Goal: Check status: Check status

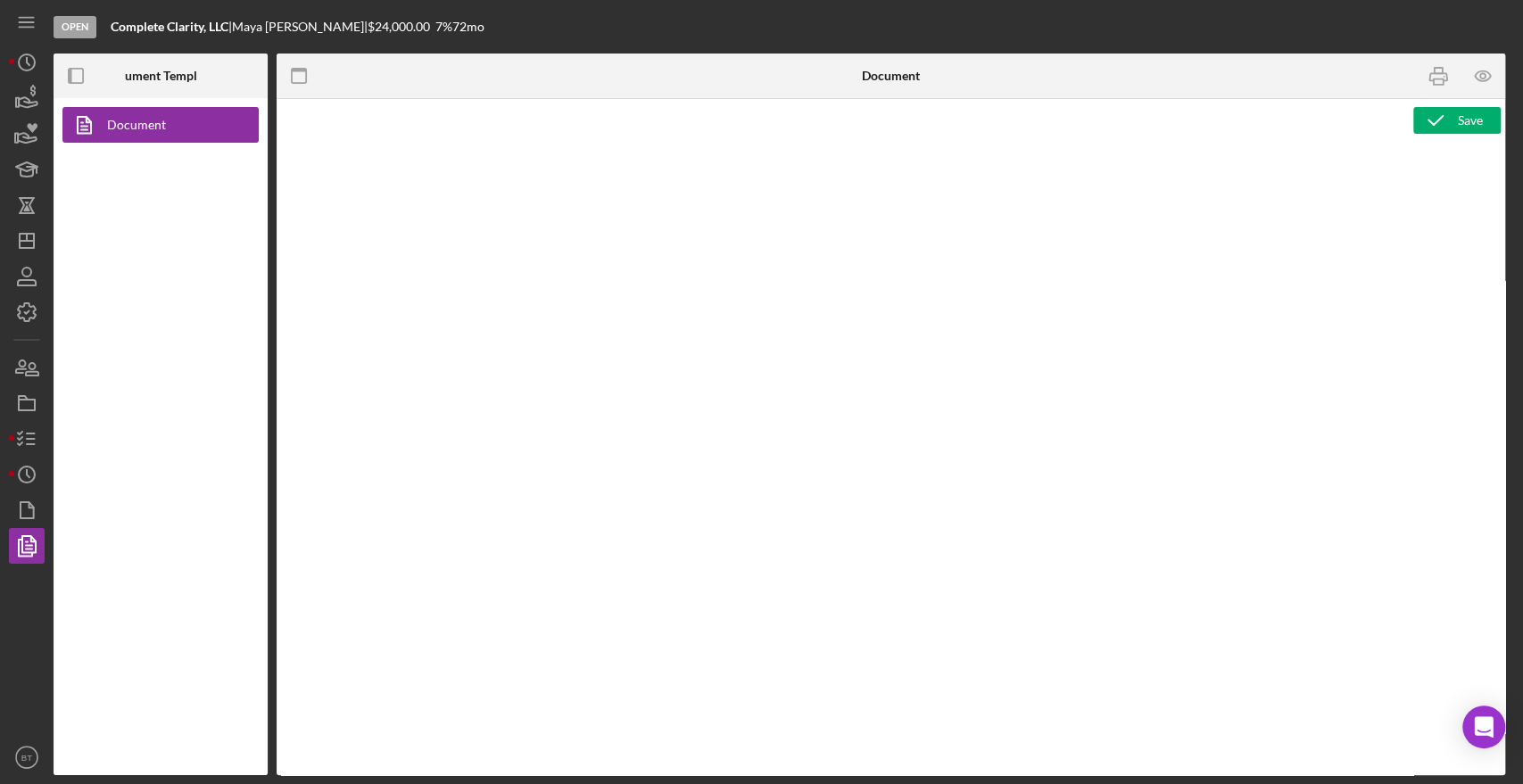
type textarea "<div> <p style="padding-left: 280px;">&nbsp;</p> <p>&nbsp;</p> <p style="text-a…"
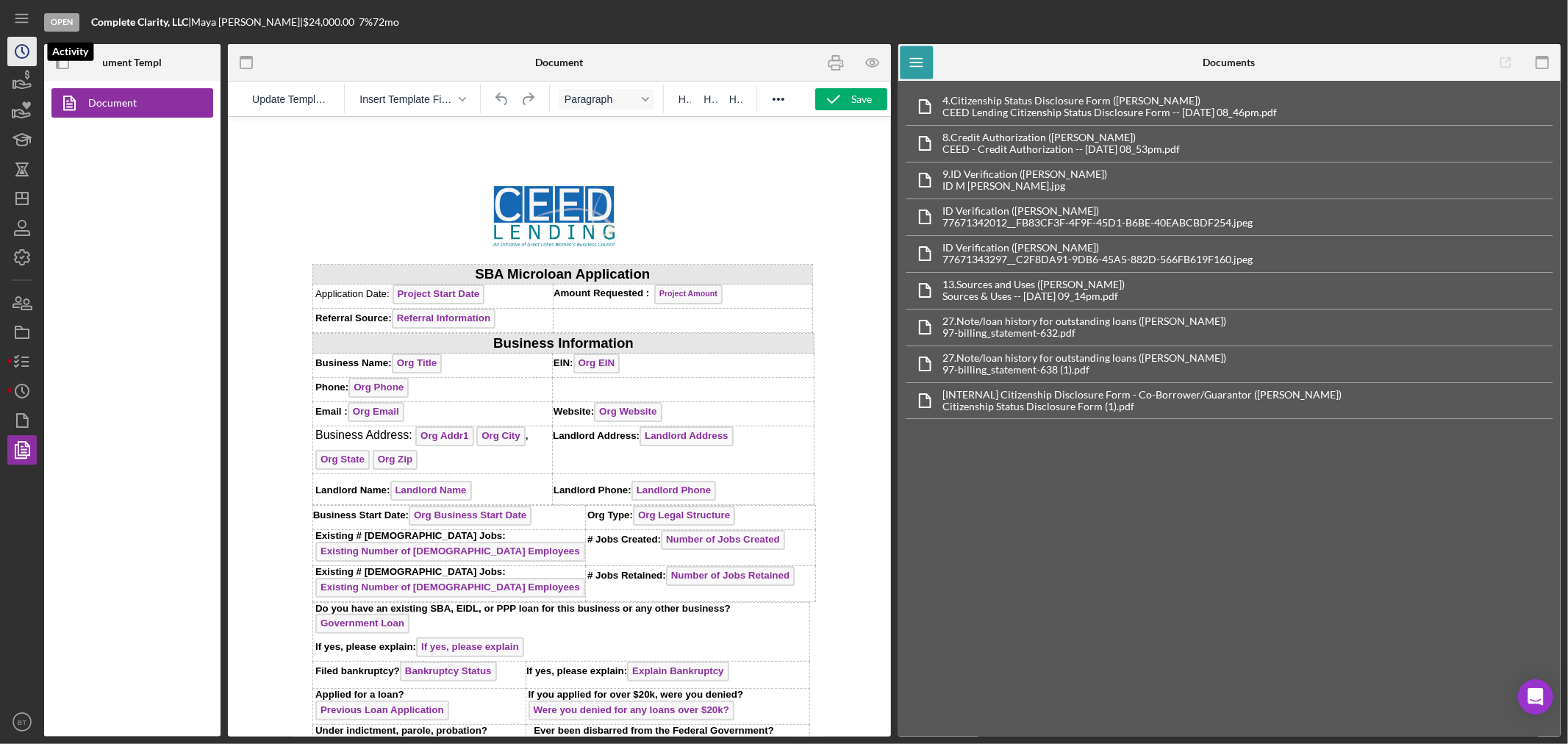
click at [28, 58] on icon "Icon/History" at bounding box center [22, 51] width 37 height 37
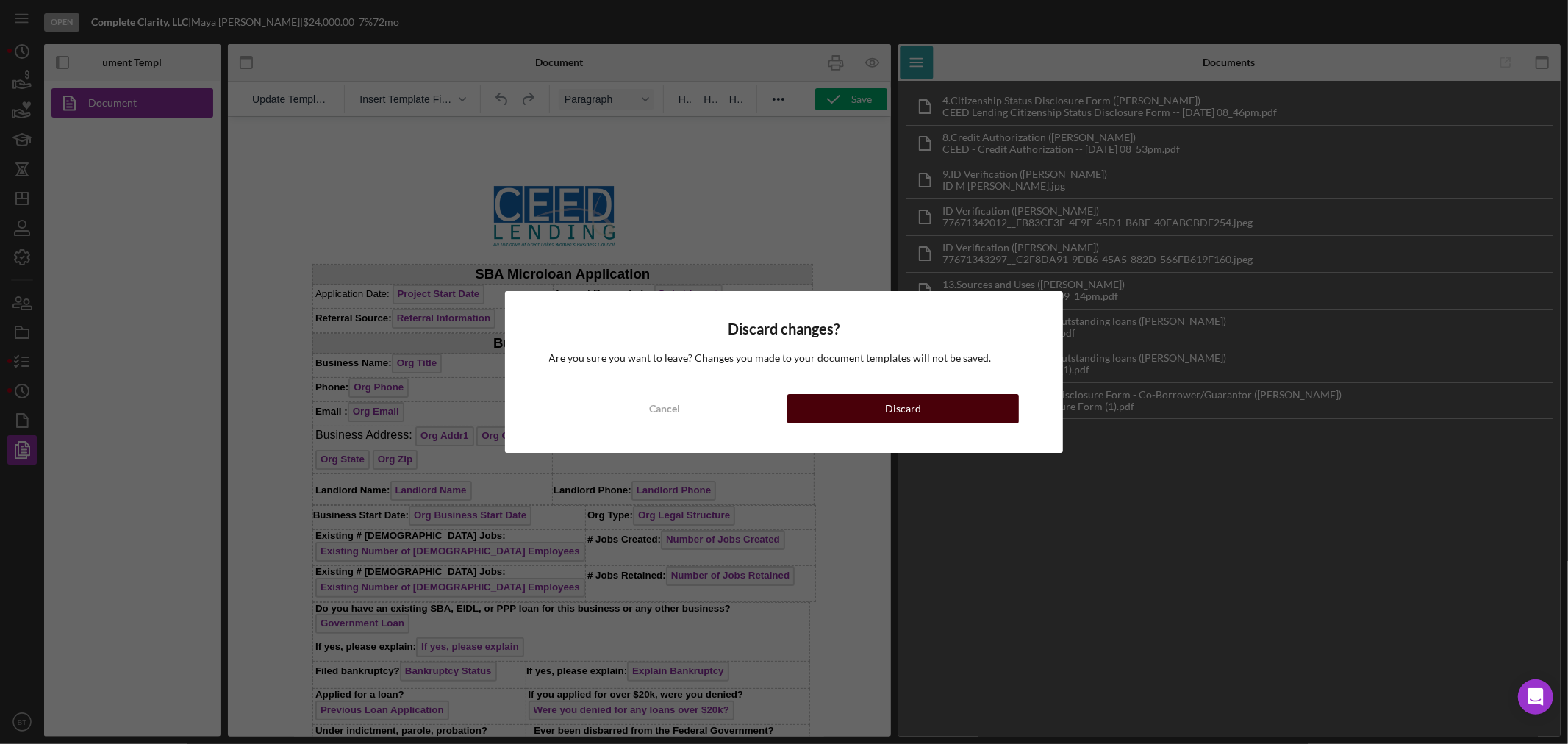
click at [922, 421] on button "Discard" at bounding box center [903, 408] width 232 height 29
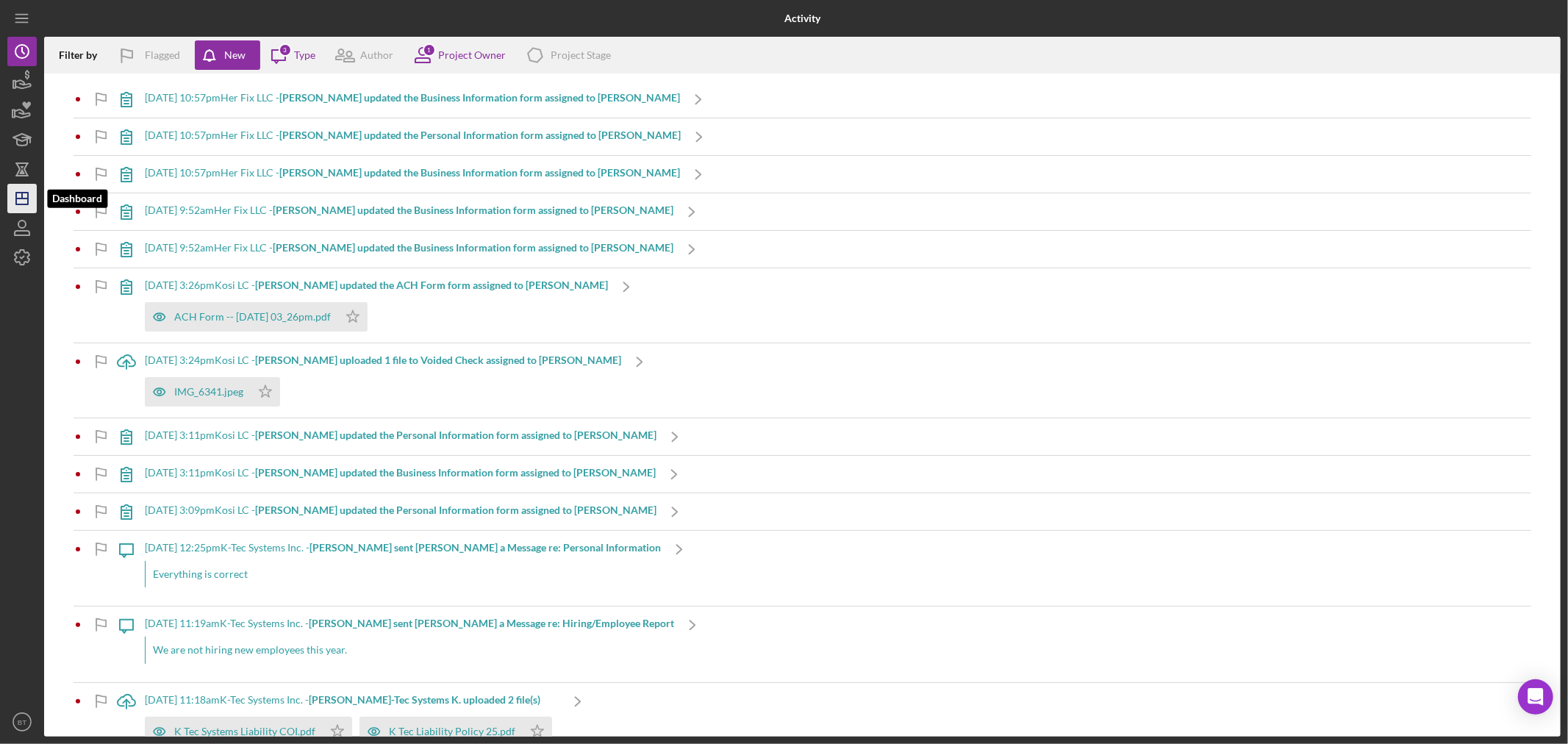
click at [24, 203] on icon "Icon/Dashboard" at bounding box center [22, 198] width 37 height 37
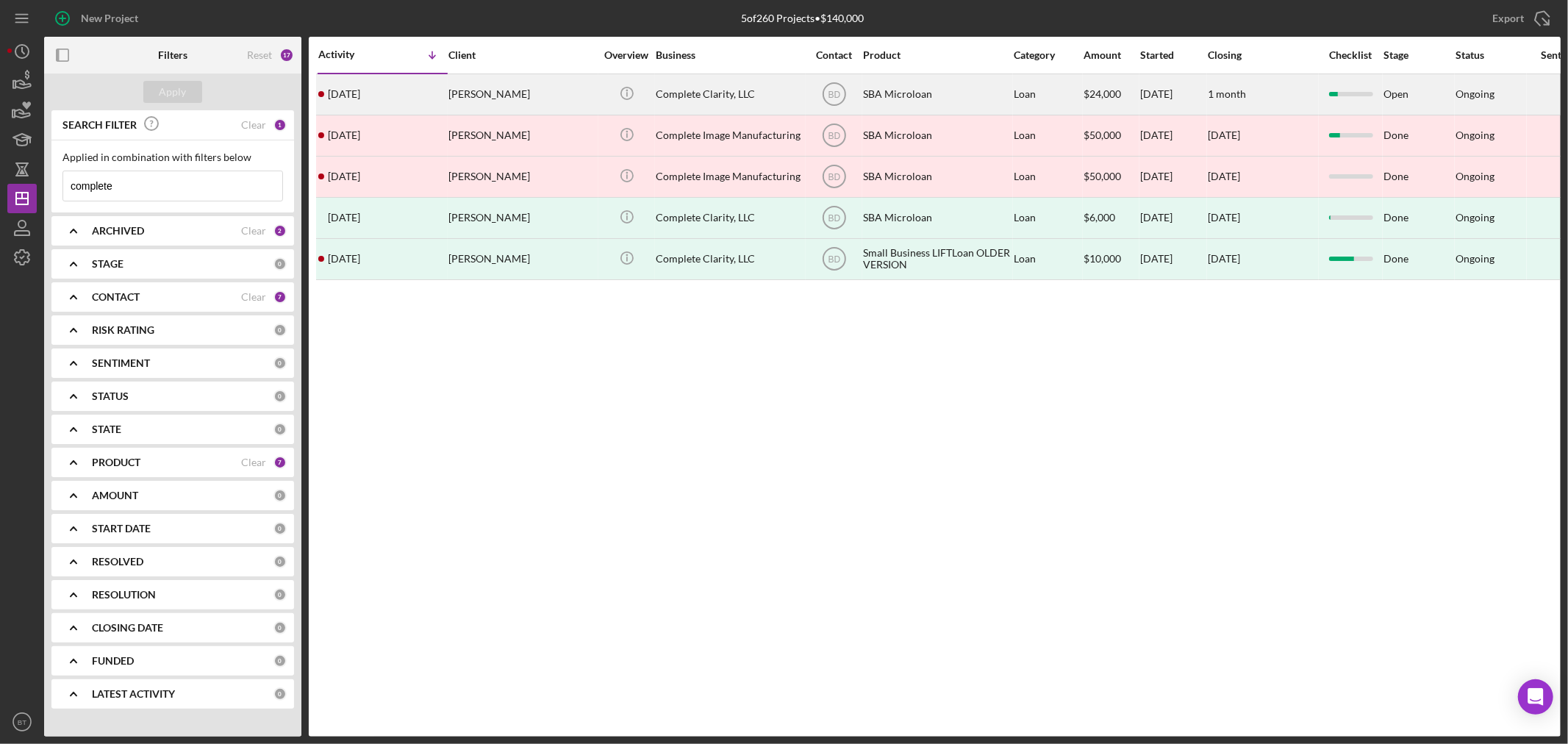
click at [475, 99] on div "[PERSON_NAME]" at bounding box center [521, 94] width 147 height 39
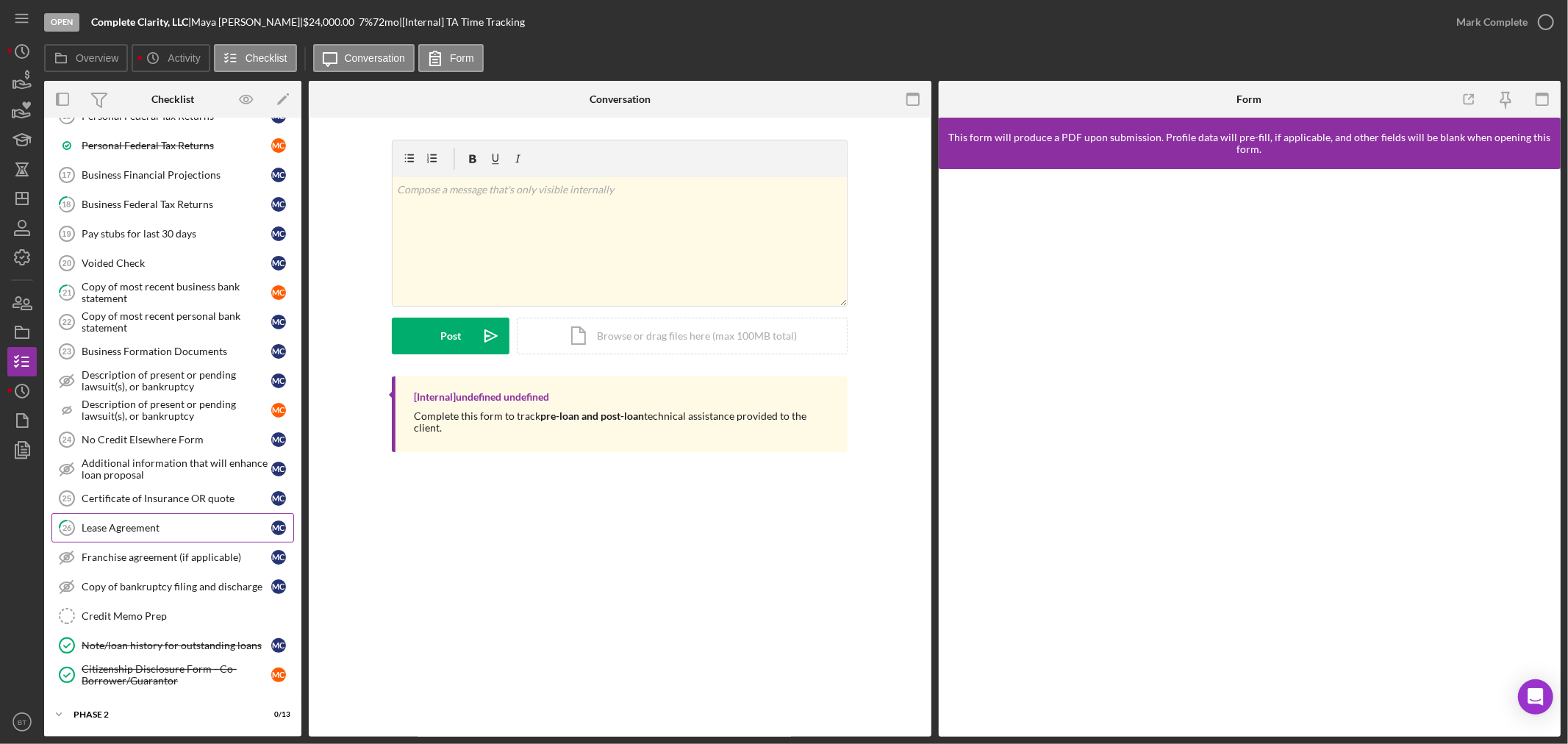
scroll to position [679, 0]
click at [110, 645] on div "Icon/Expander Phase 2 0 / 13" at bounding box center [173, 713] width 257 height 29
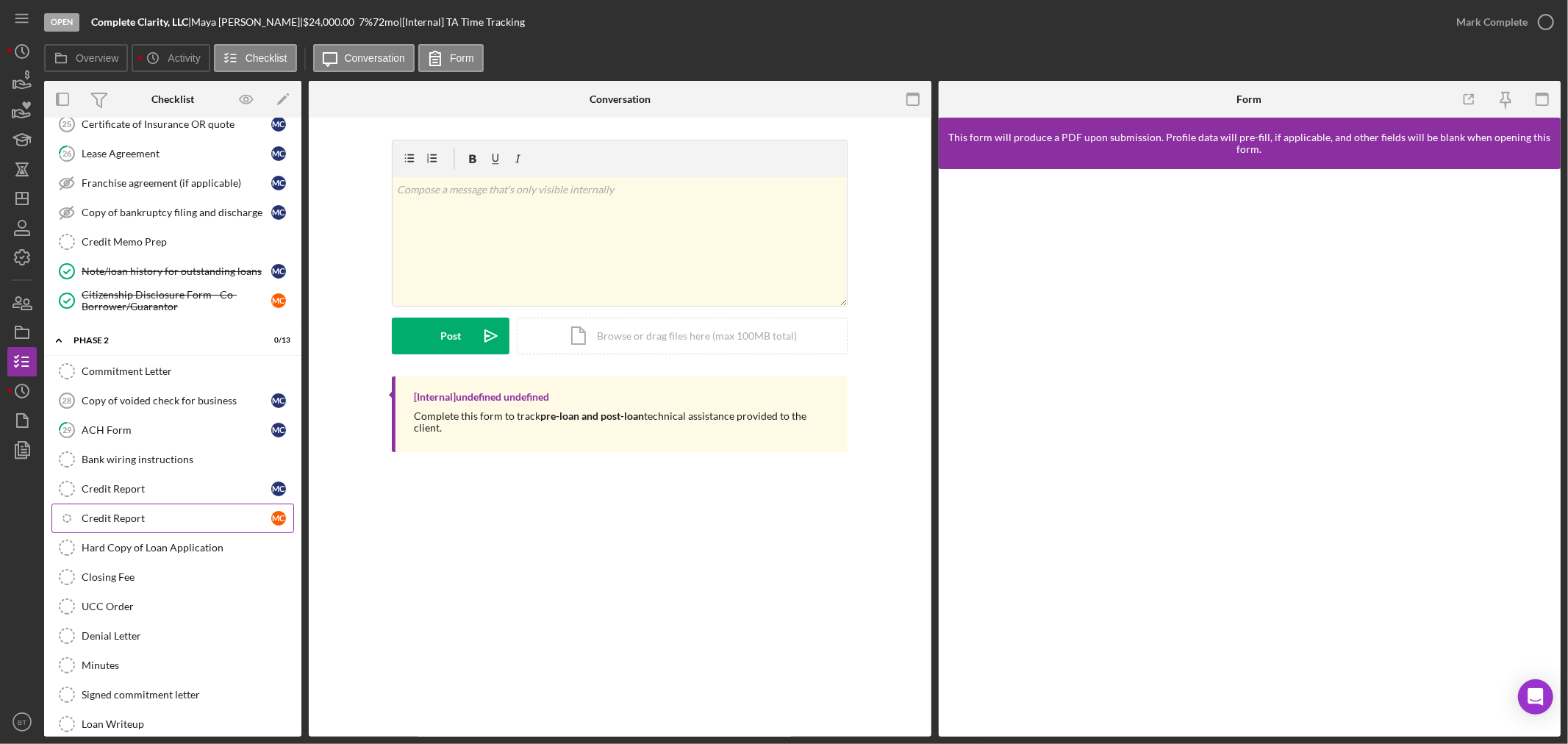
scroll to position [1072, 0]
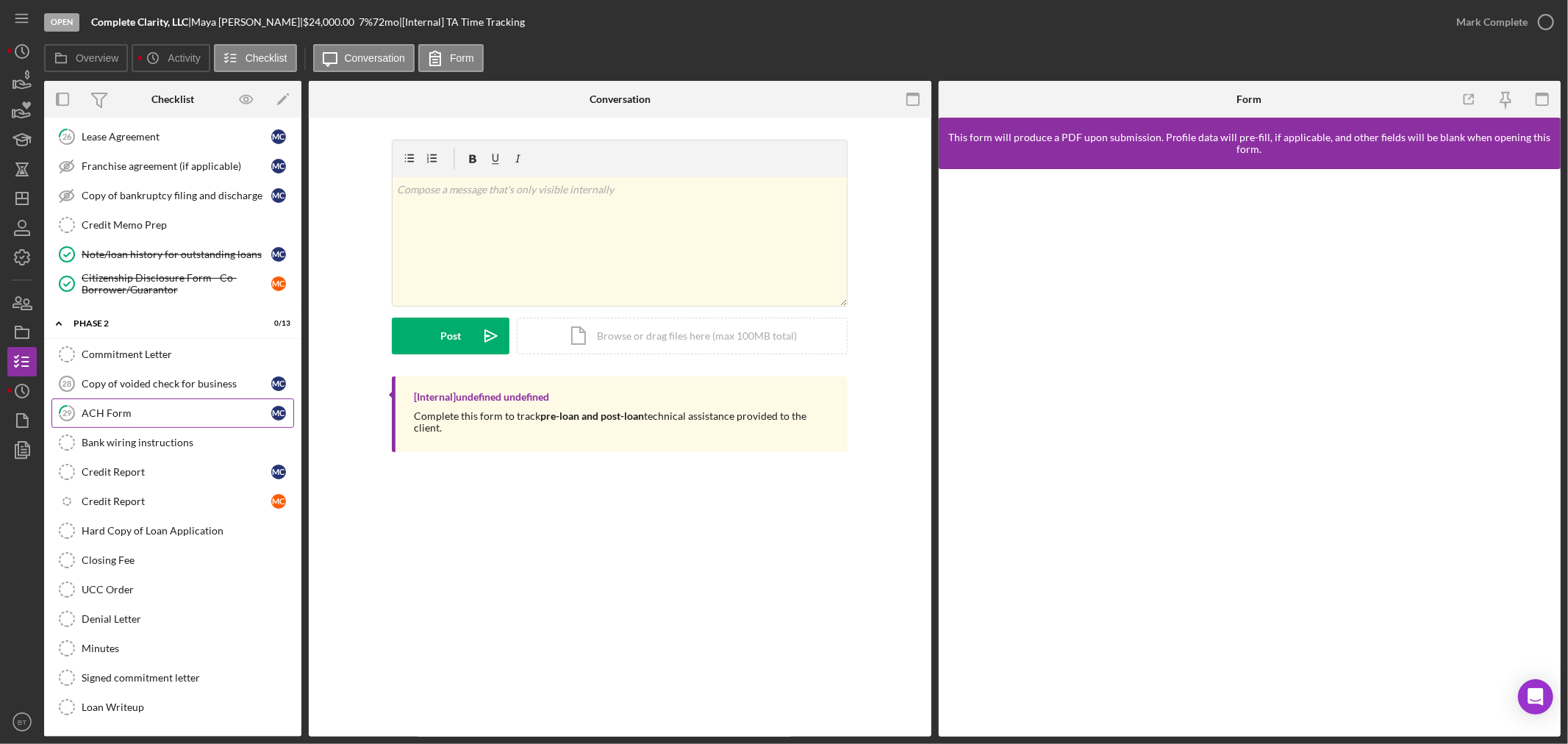
click at [147, 412] on div "ACH Form" at bounding box center [176, 413] width 189 height 12
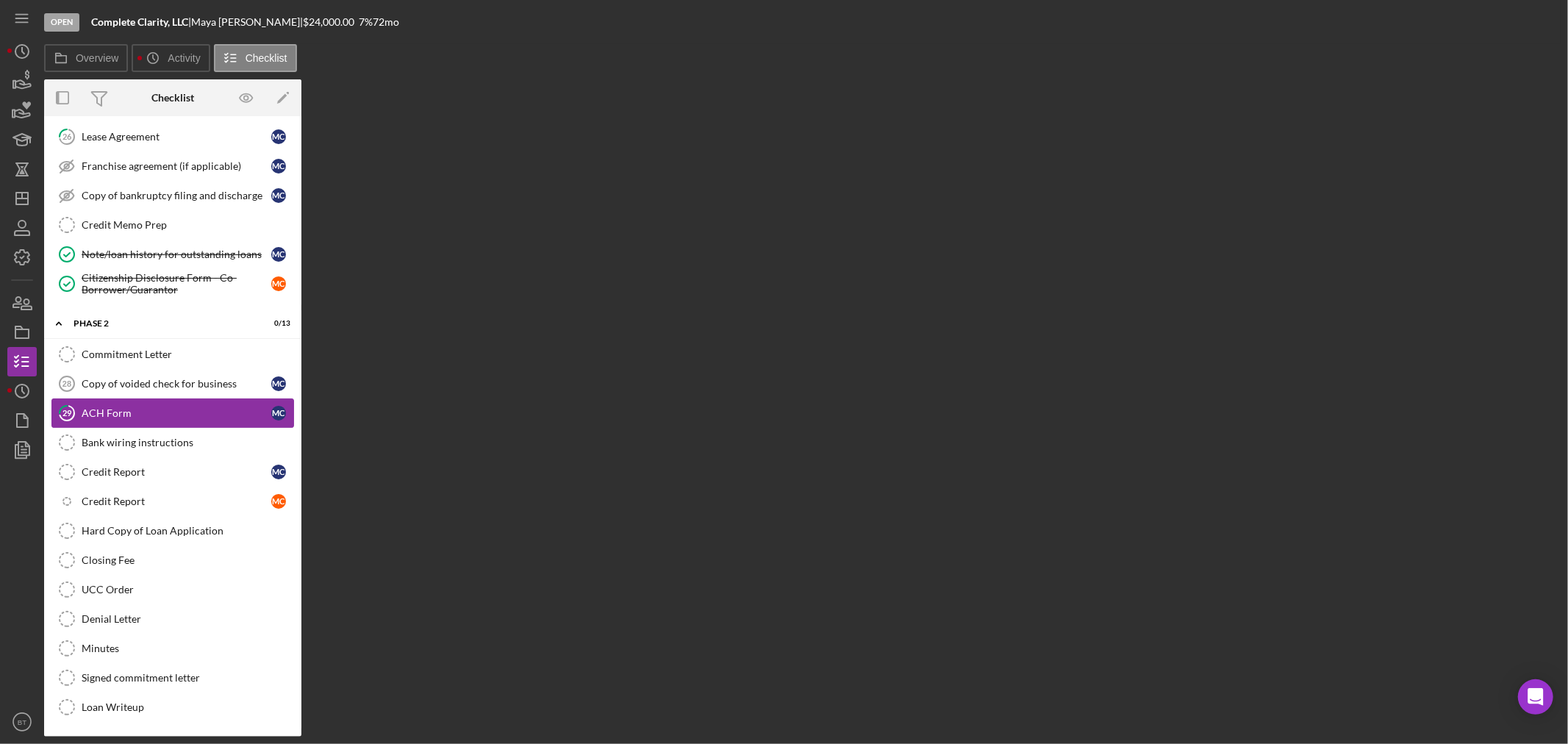
scroll to position [1072, 0]
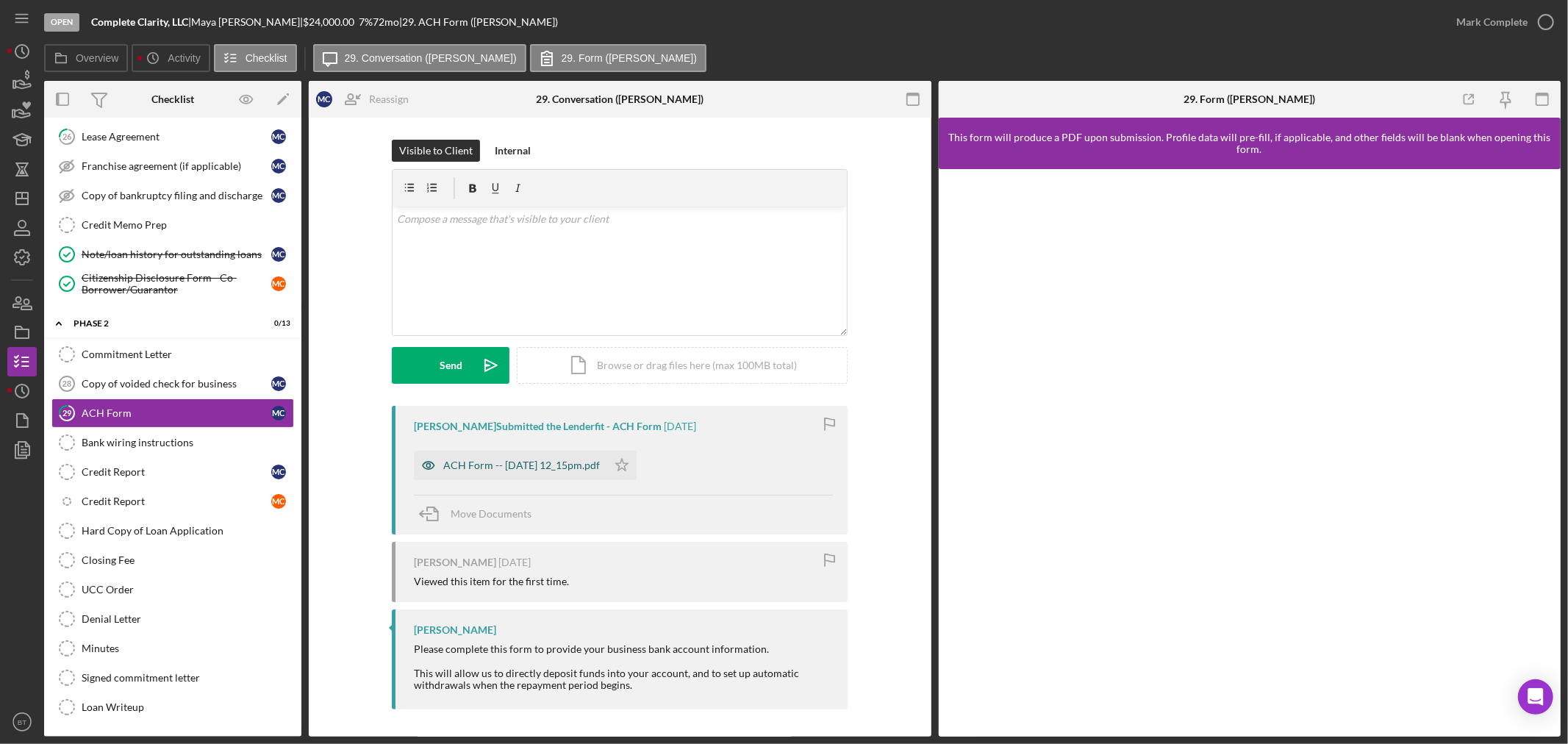
click at [551, 471] on div "ACH Form -- 2025-08-15 12_15pm.pdf" at bounding box center [521, 465] width 156 height 12
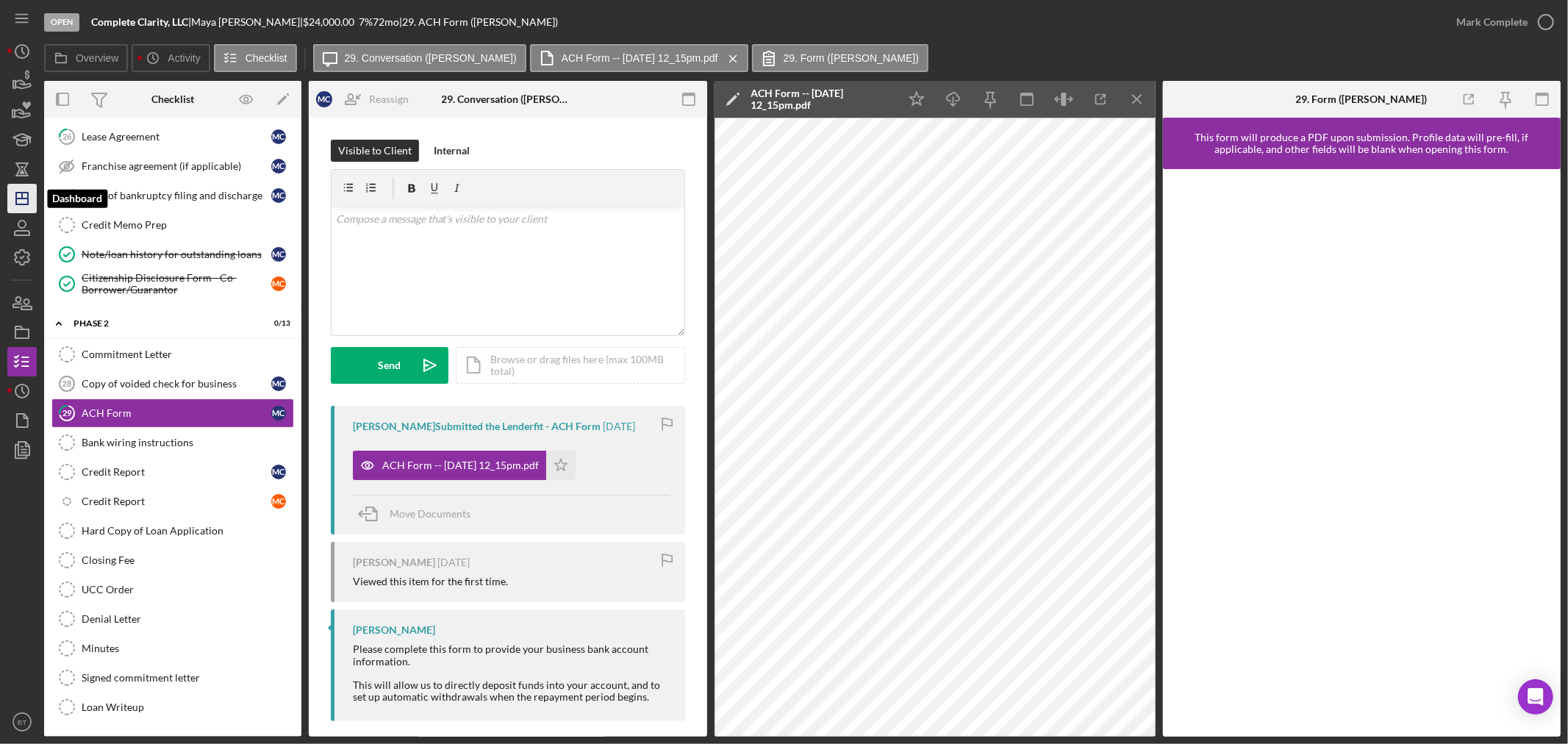
click at [23, 193] on polygon "button" at bounding box center [22, 198] width 12 height 12
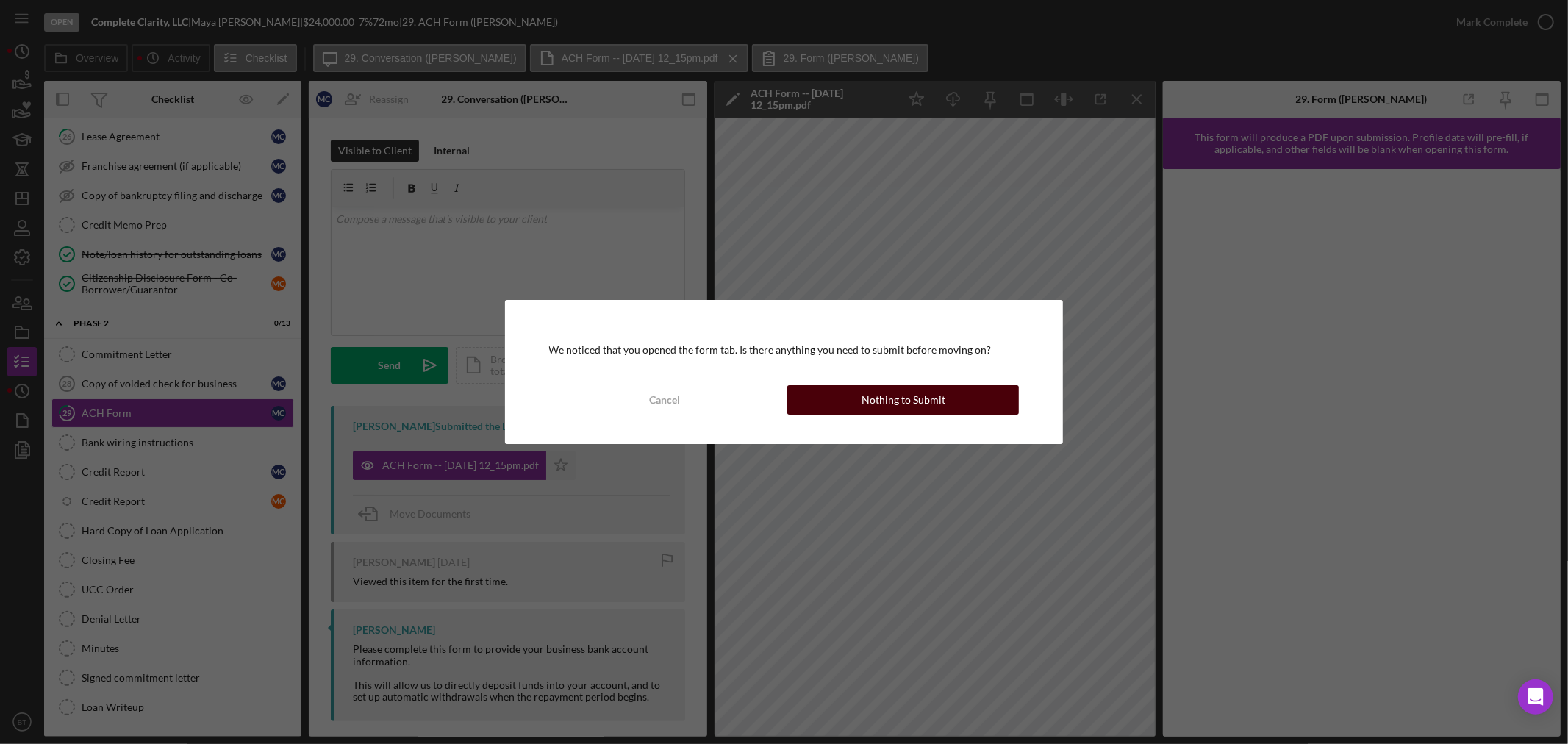
click at [827, 388] on button "Nothing to Submit" at bounding box center [903, 399] width 232 height 29
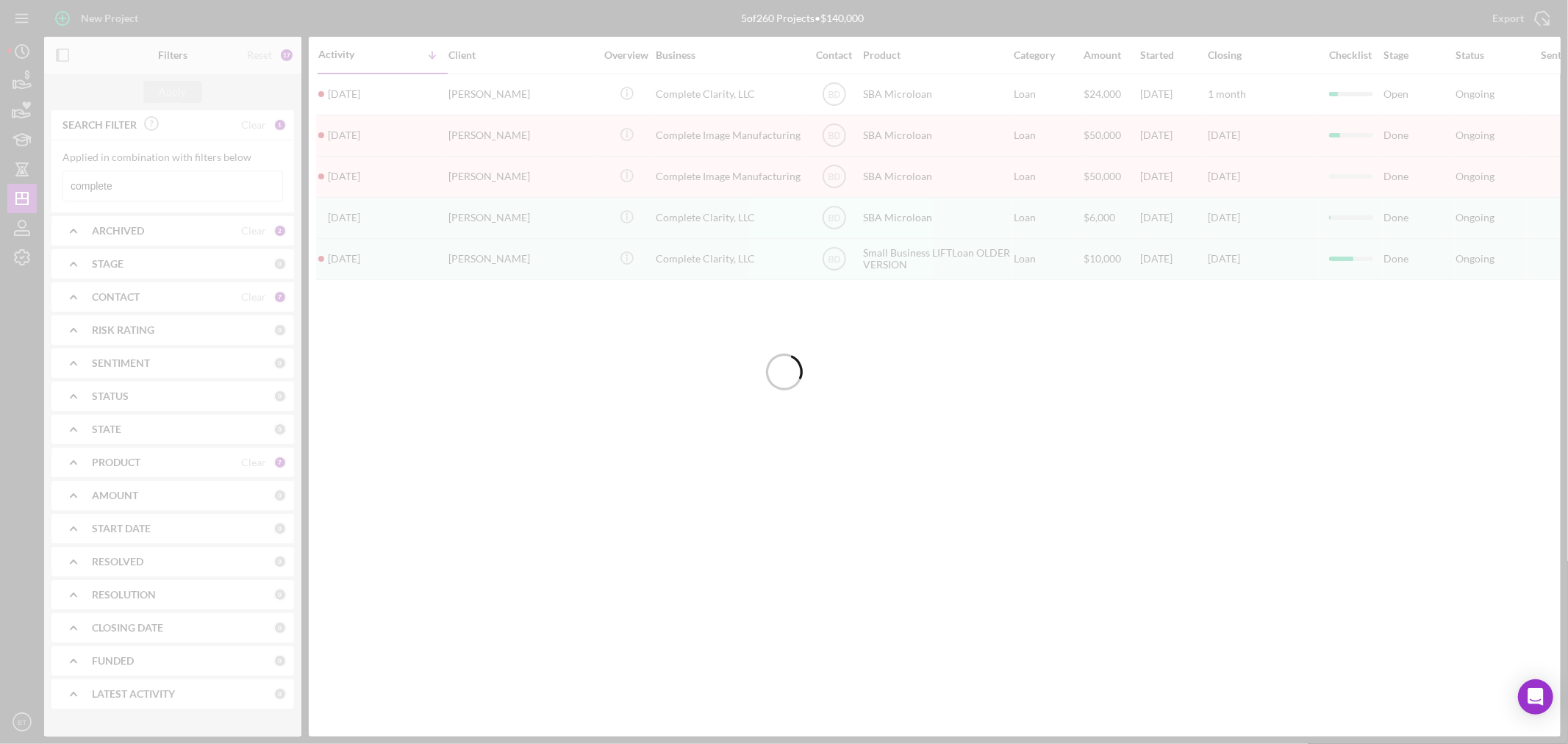
click at [128, 184] on div at bounding box center [784, 372] width 1568 height 744
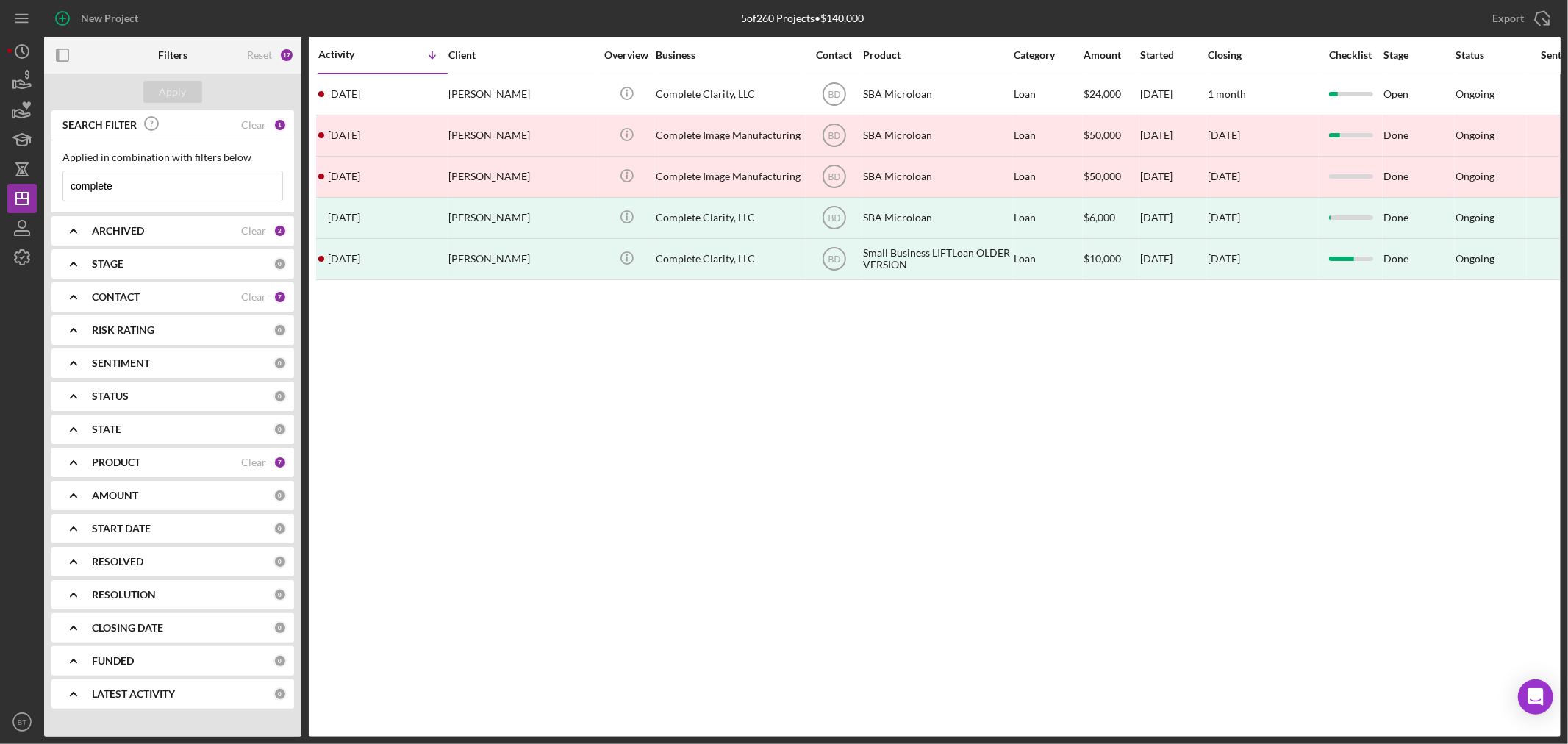
drag, startPoint x: 143, startPoint y: 184, endPoint x: 41, endPoint y: 178, distance: 102.2
click at [41, 178] on div "New Project 5 of 260 Projects • $140,000 complete Export Icon/Export Filters Re…" at bounding box center [783, 368] width 1553 height 737
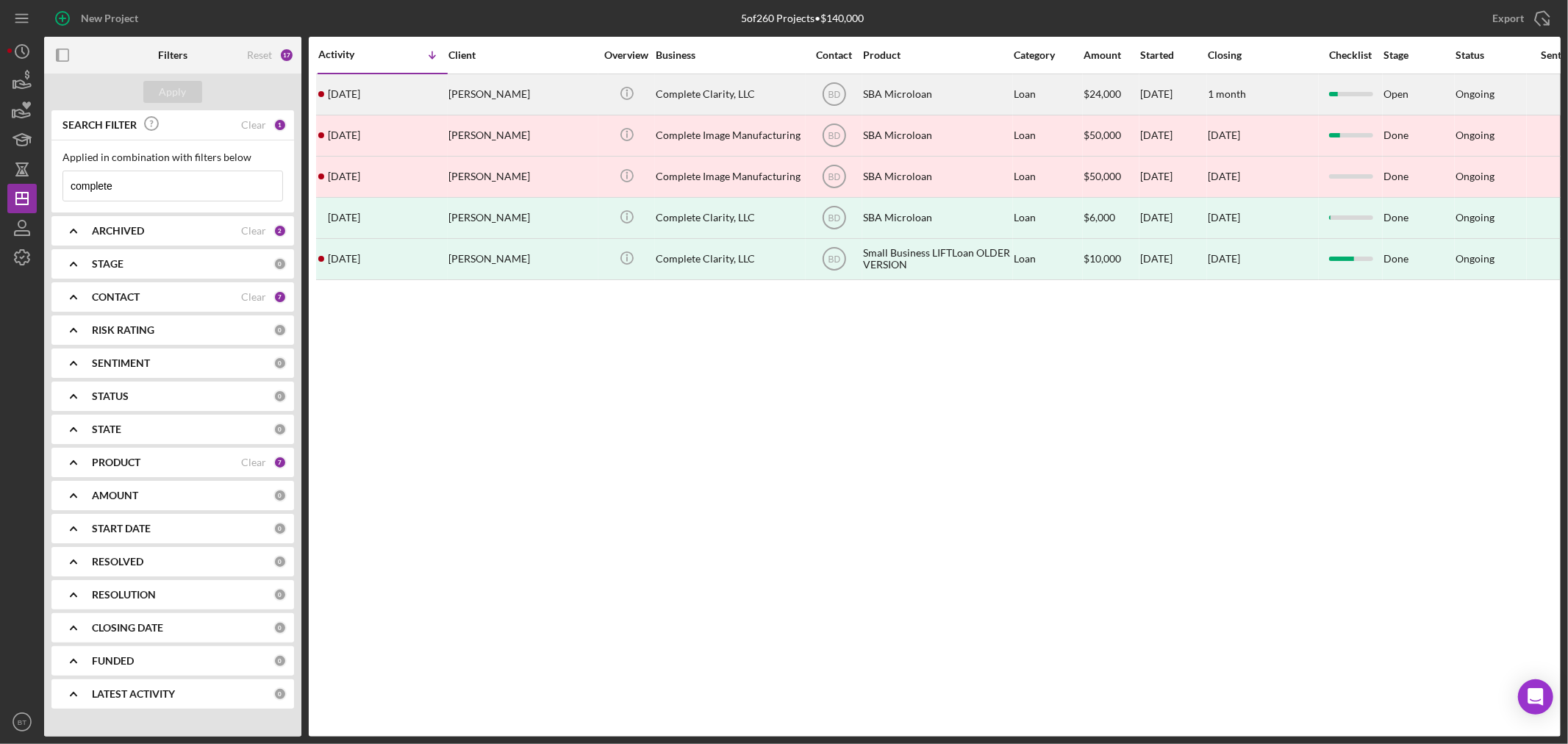
click at [553, 101] on div "[PERSON_NAME]" at bounding box center [521, 94] width 147 height 39
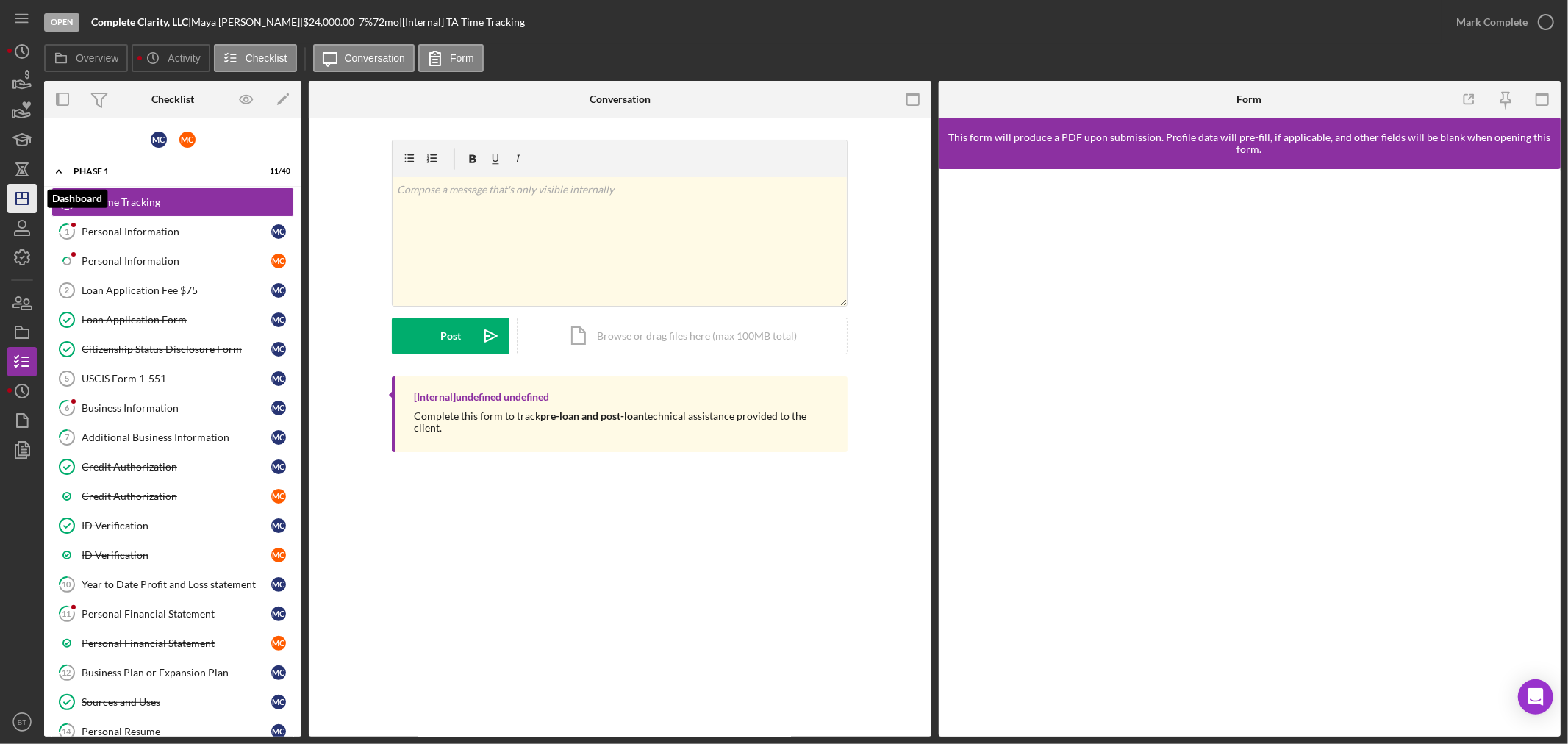
click at [17, 202] on icon "Icon/Dashboard" at bounding box center [22, 198] width 37 height 37
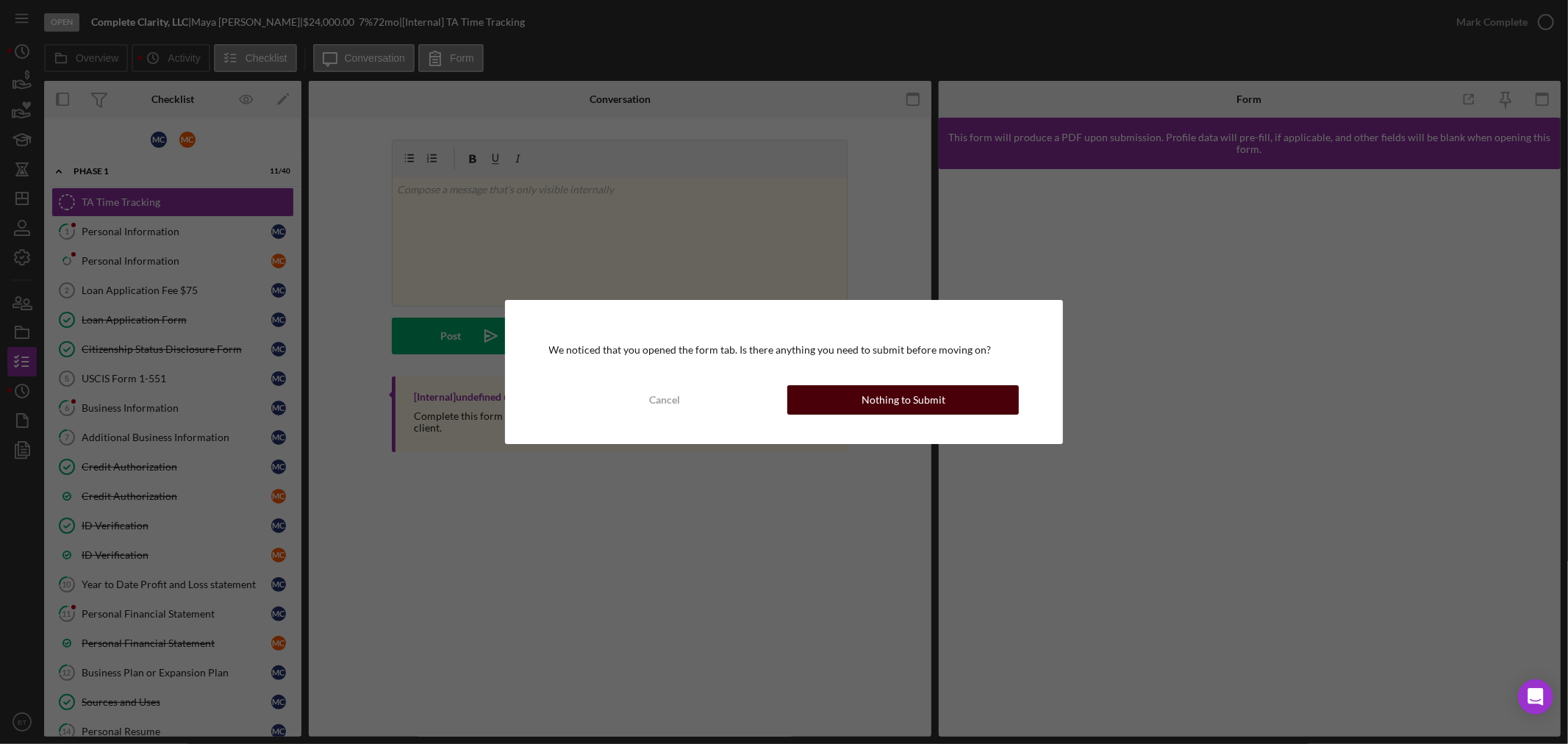
click at [920, 408] on div "Nothing to Submit" at bounding box center [903, 399] width 84 height 29
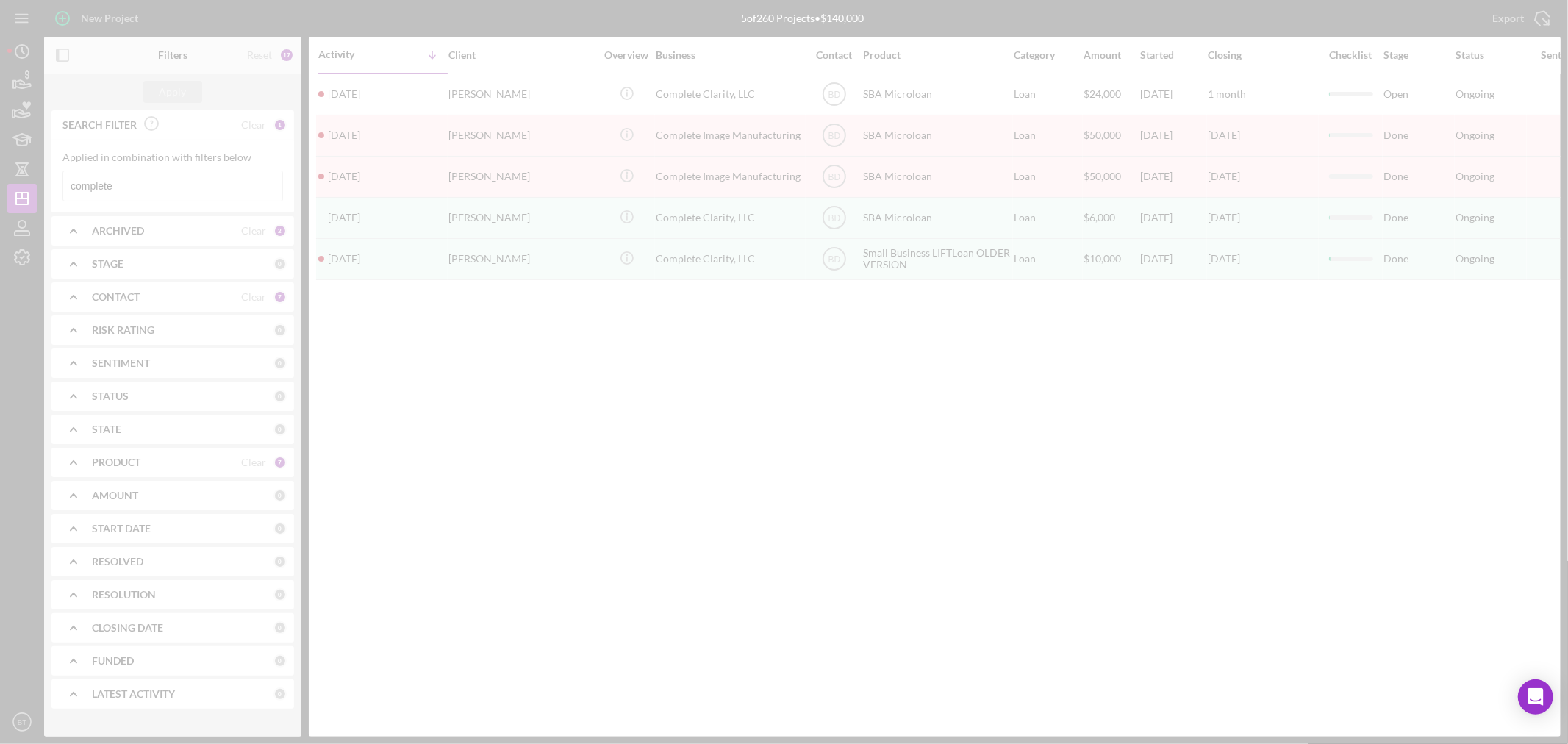
click at [226, 192] on div at bounding box center [784, 372] width 1568 height 744
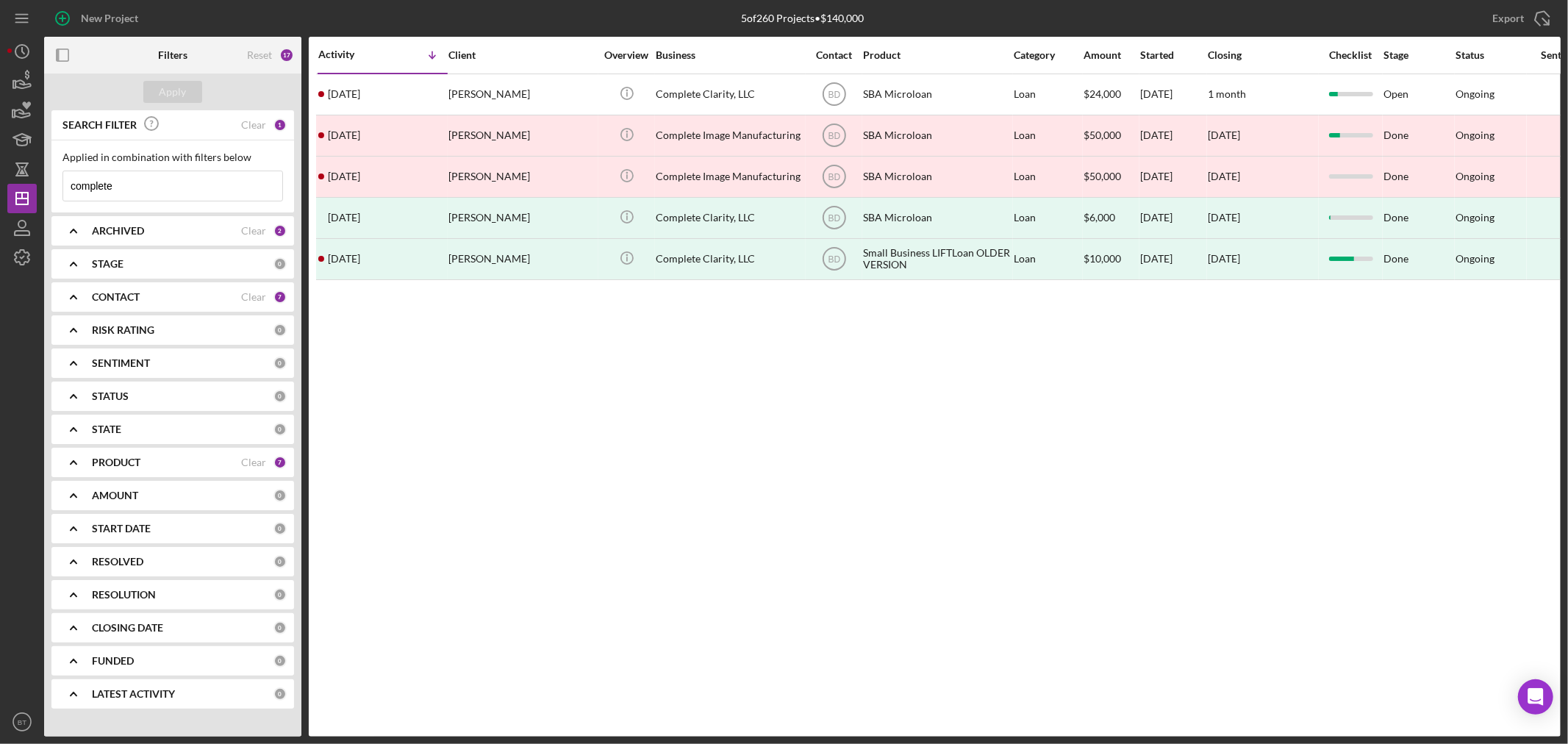
drag, startPoint x: 237, startPoint y: 192, endPoint x: 66, endPoint y: 192, distance: 171.0
click at [66, 192] on input "complete" at bounding box center [173, 185] width 219 height 29
type input "charm skin"
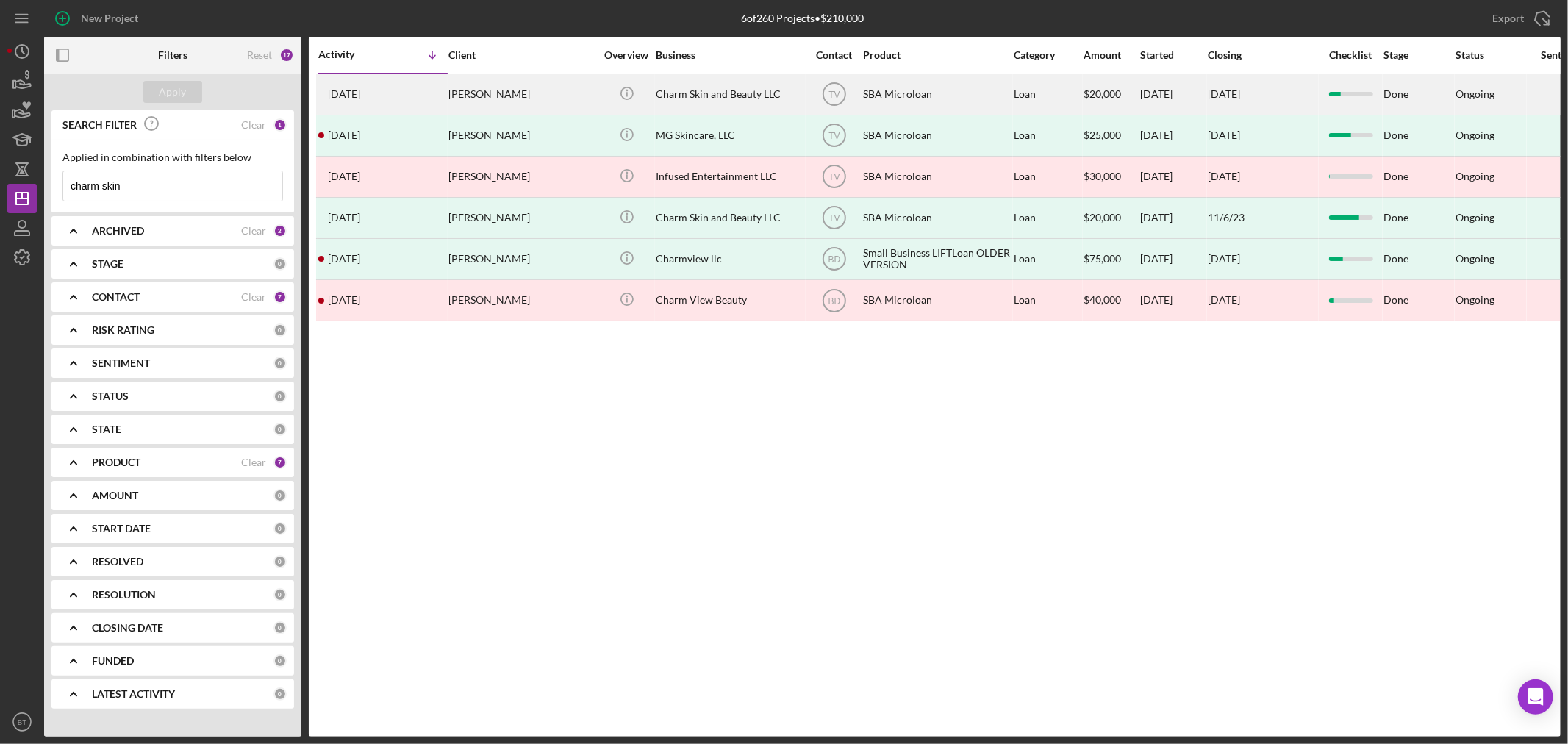
click at [696, 93] on div "Charm Skin and Beauty LLC" at bounding box center [729, 94] width 147 height 39
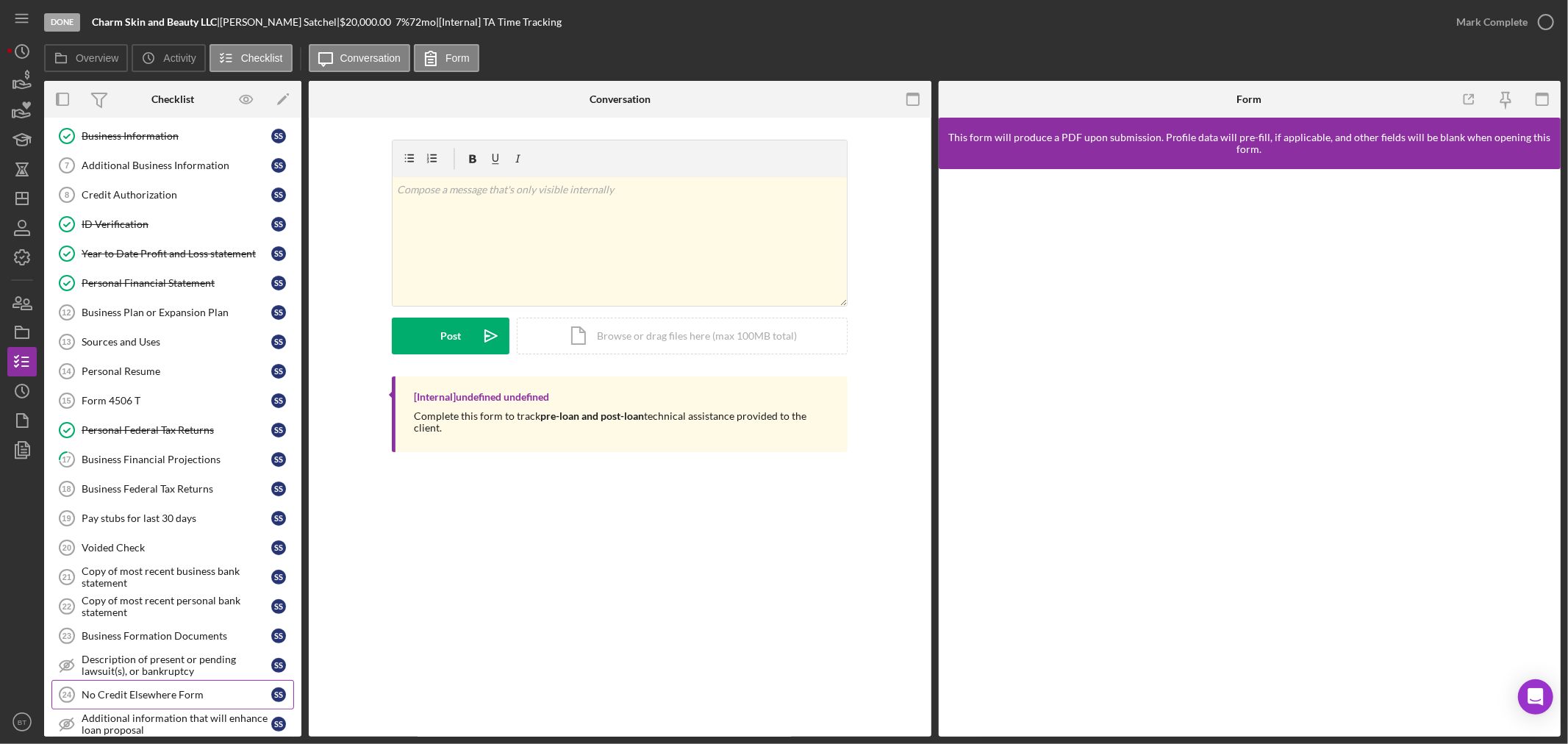
scroll to position [442, 0]
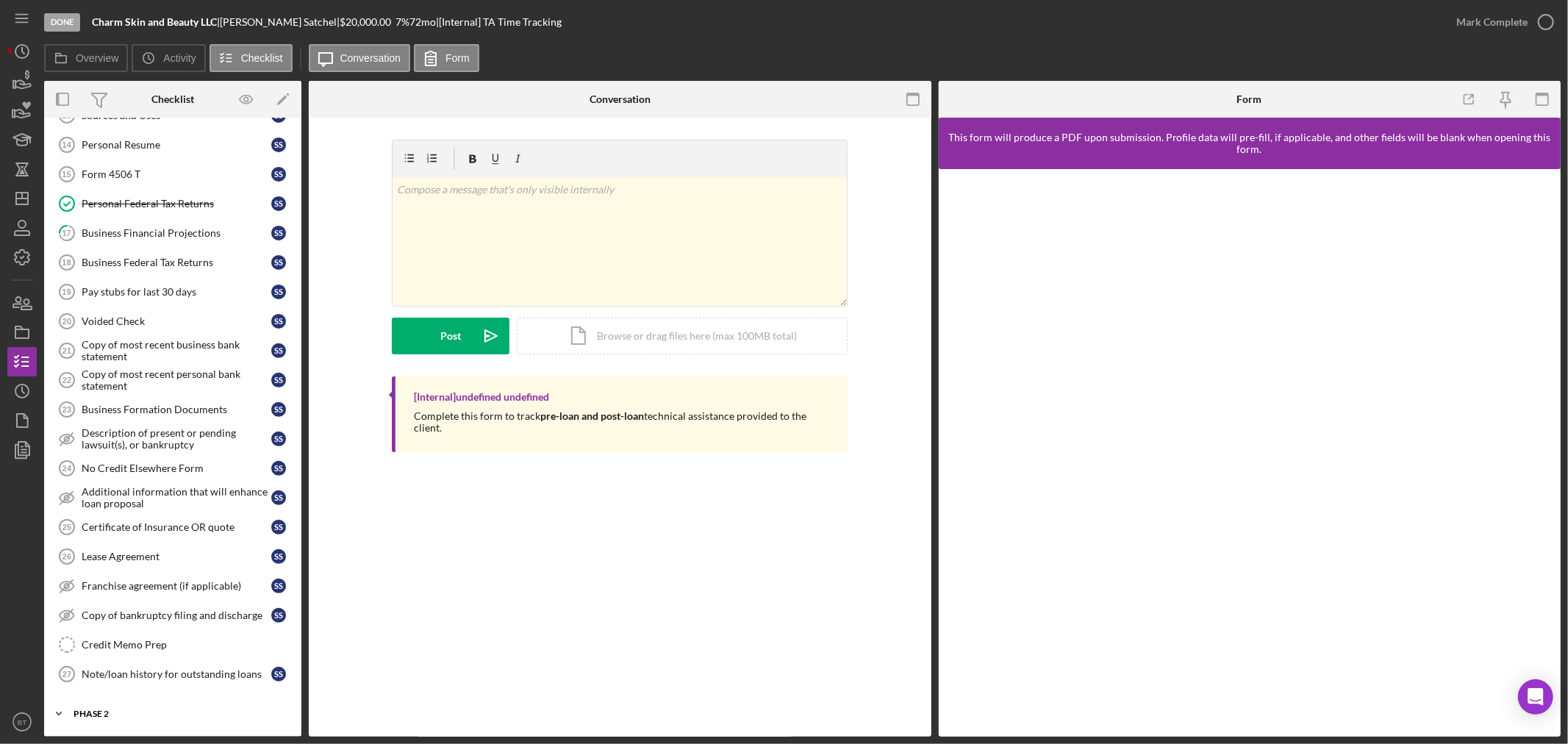
click at [134, 645] on div "Icon/Expander Phase 2 5 / 12" at bounding box center [173, 713] width 257 height 29
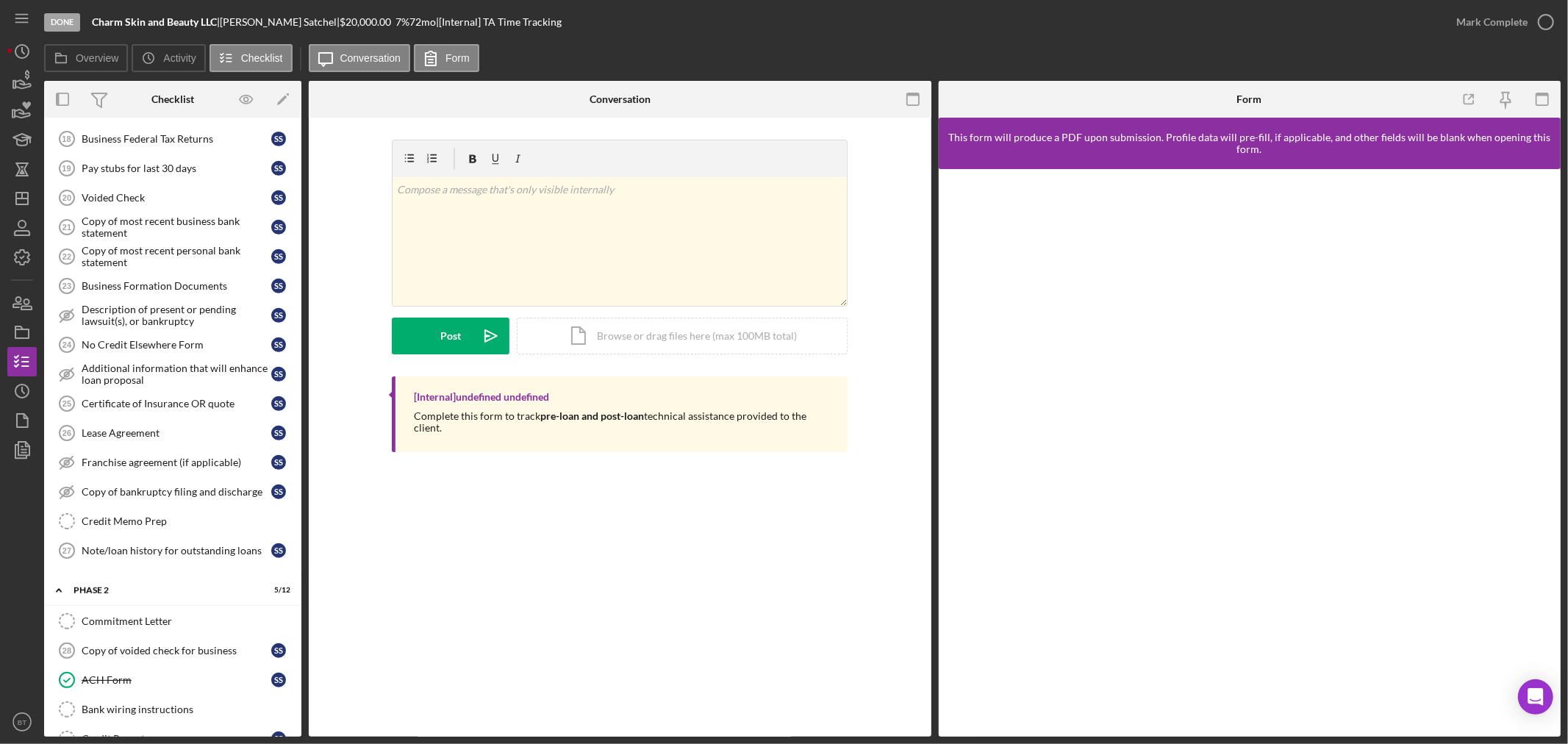
scroll to position [804, 0]
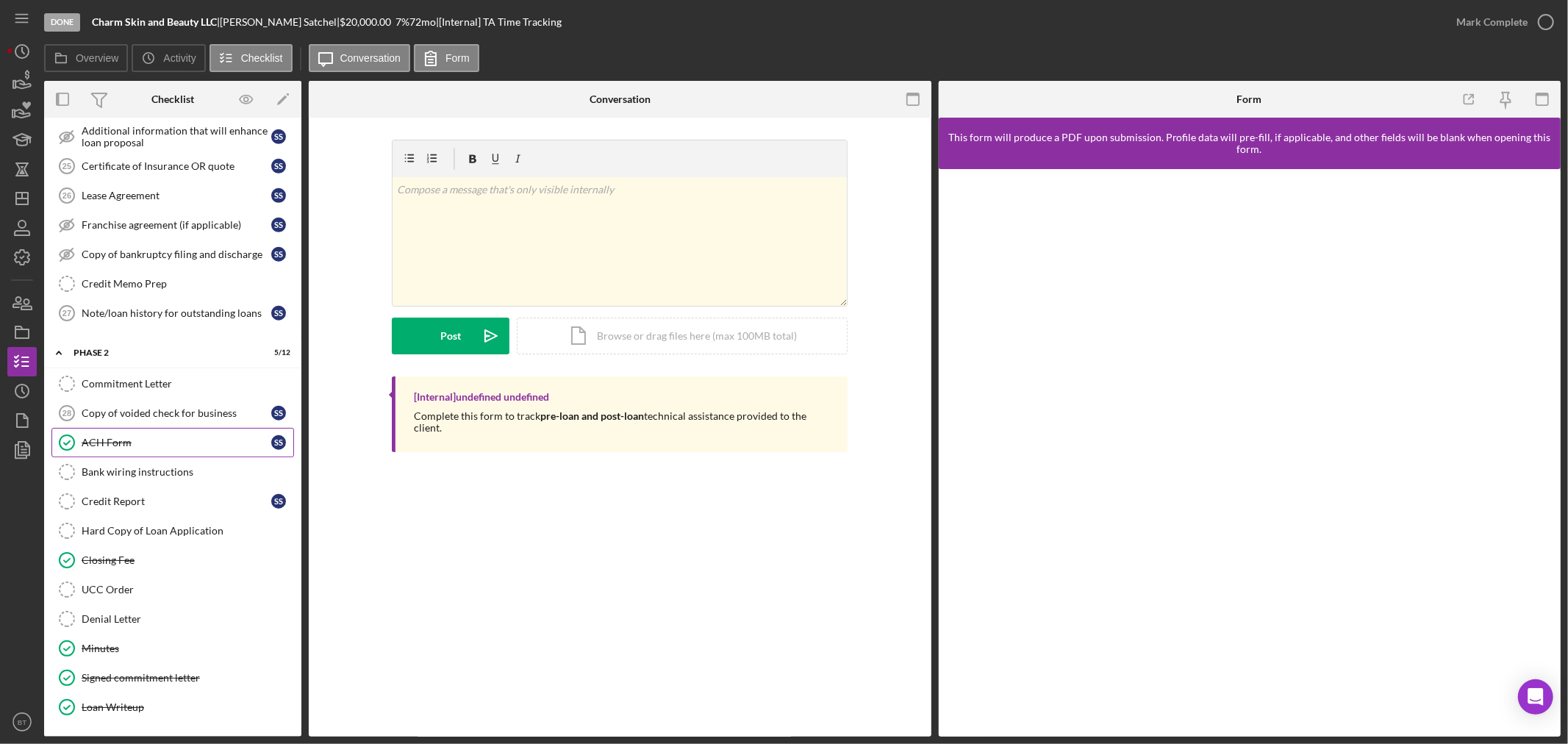
click at [120, 432] on link "ACH Form ACH Form S S" at bounding box center [173, 442] width 243 height 29
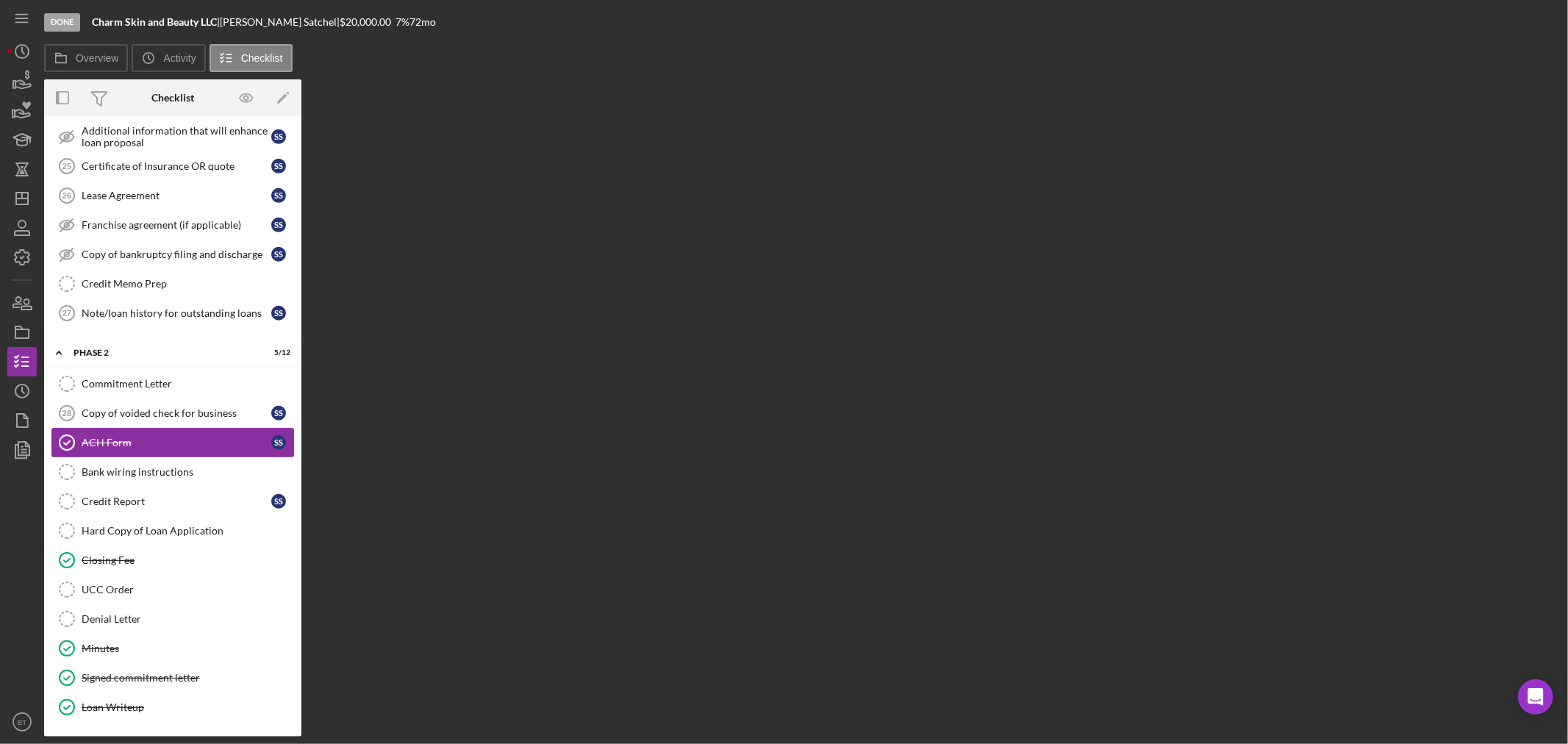
scroll to position [804, 0]
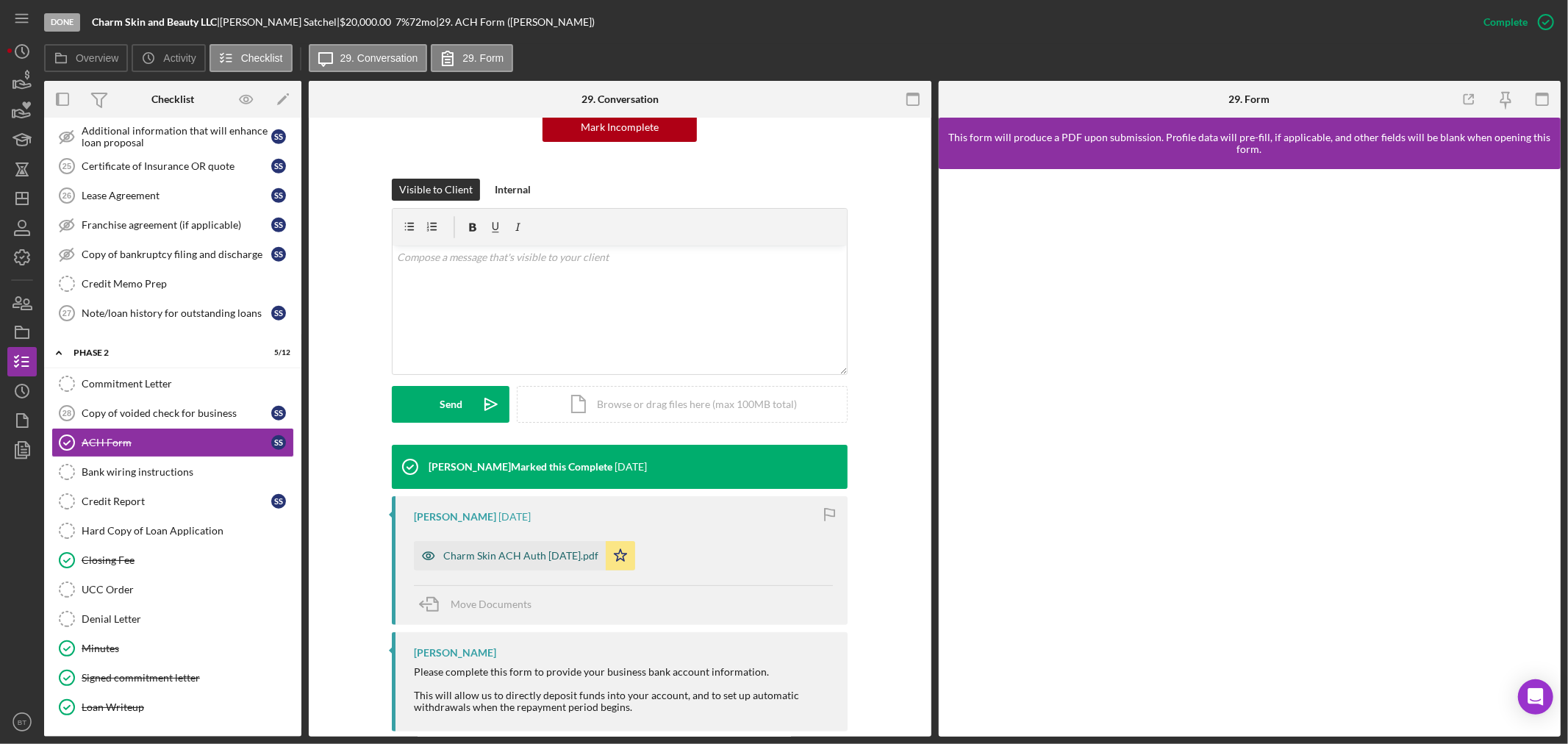
click at [522, 555] on div "Charm Skin ACH Auth 8.19.25.pdf" at bounding box center [521, 555] width 155 height 12
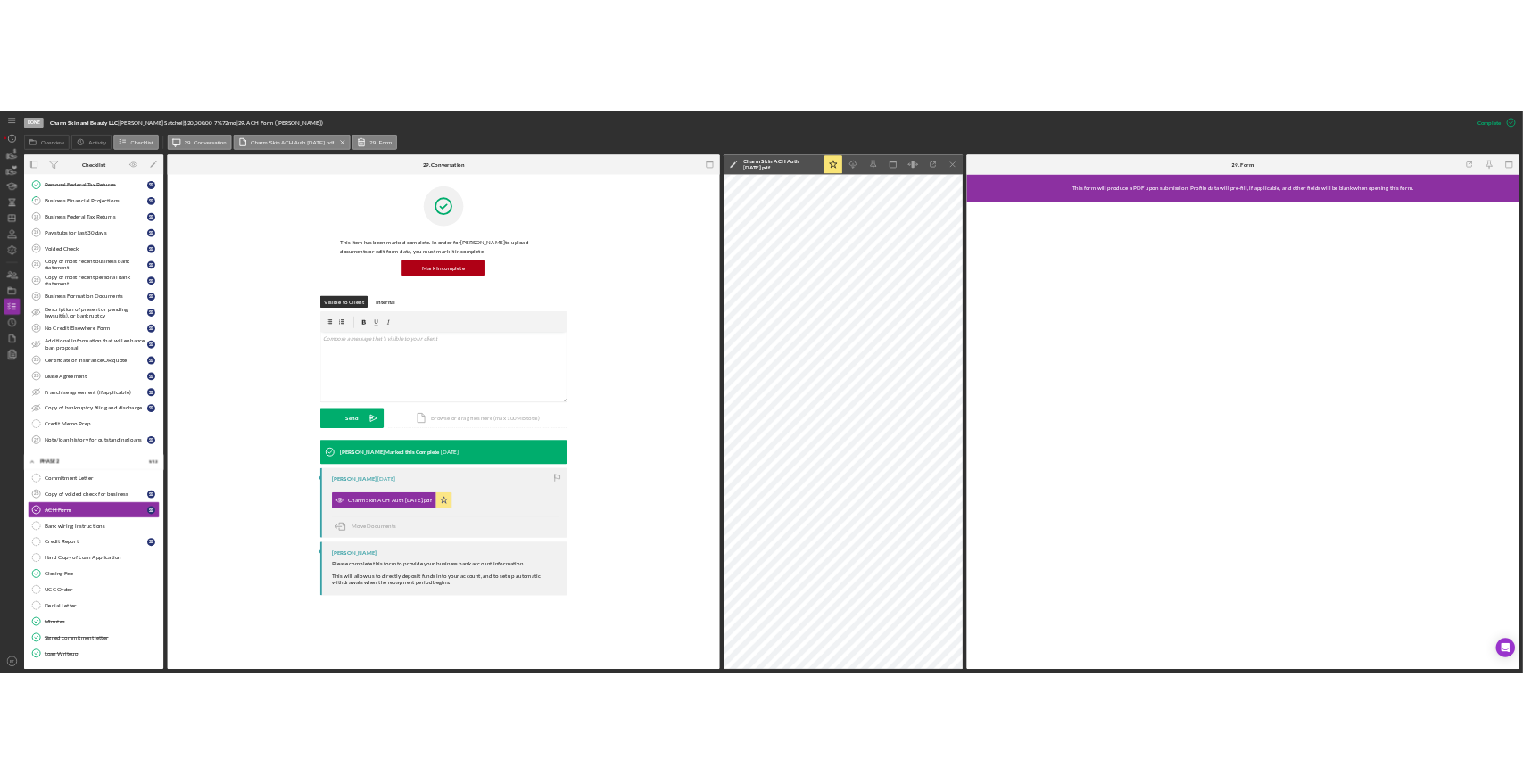
scroll to position [600, 0]
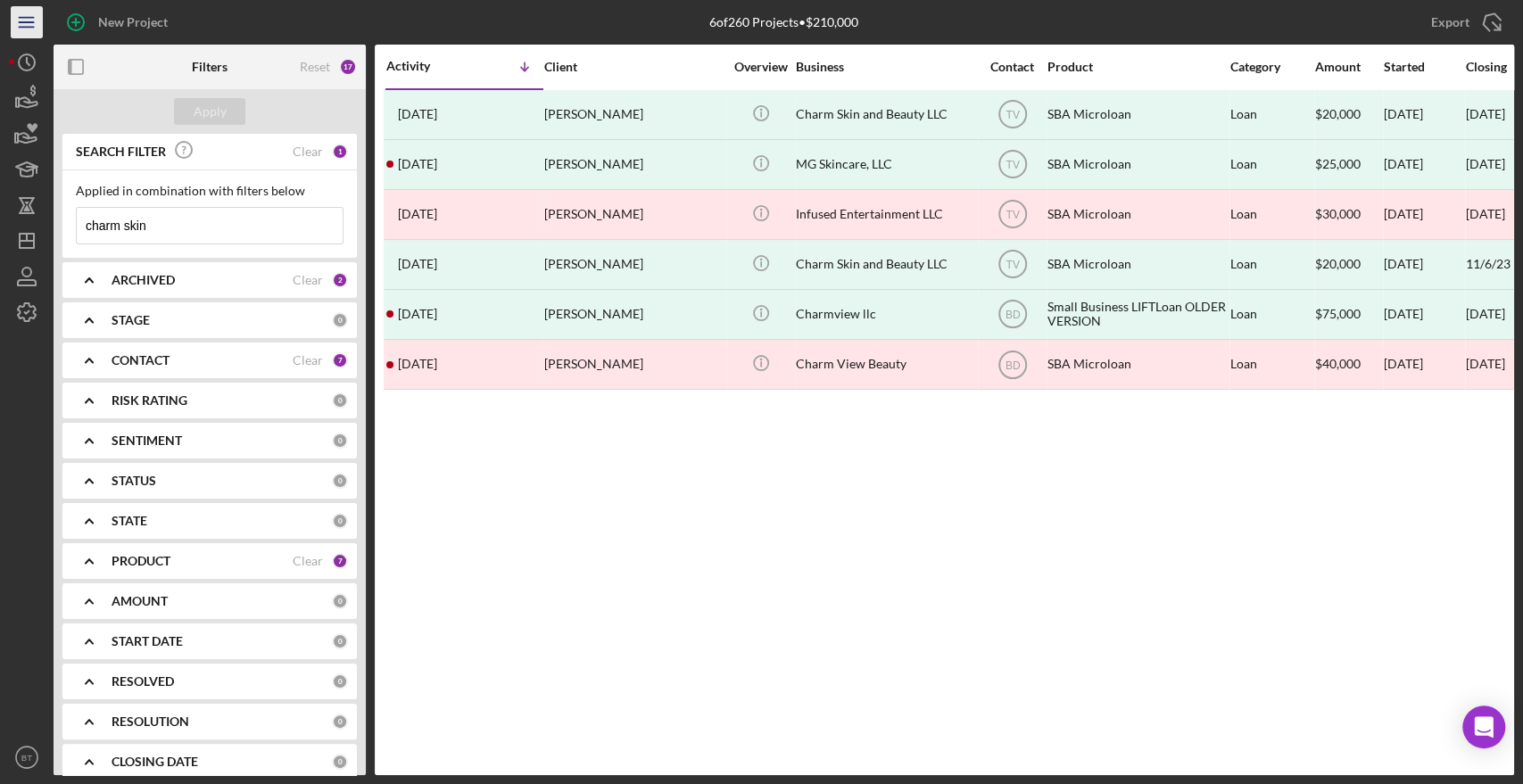
click at [30, 32] on icon "Icon/Menu" at bounding box center [27, 23] width 40 height 40
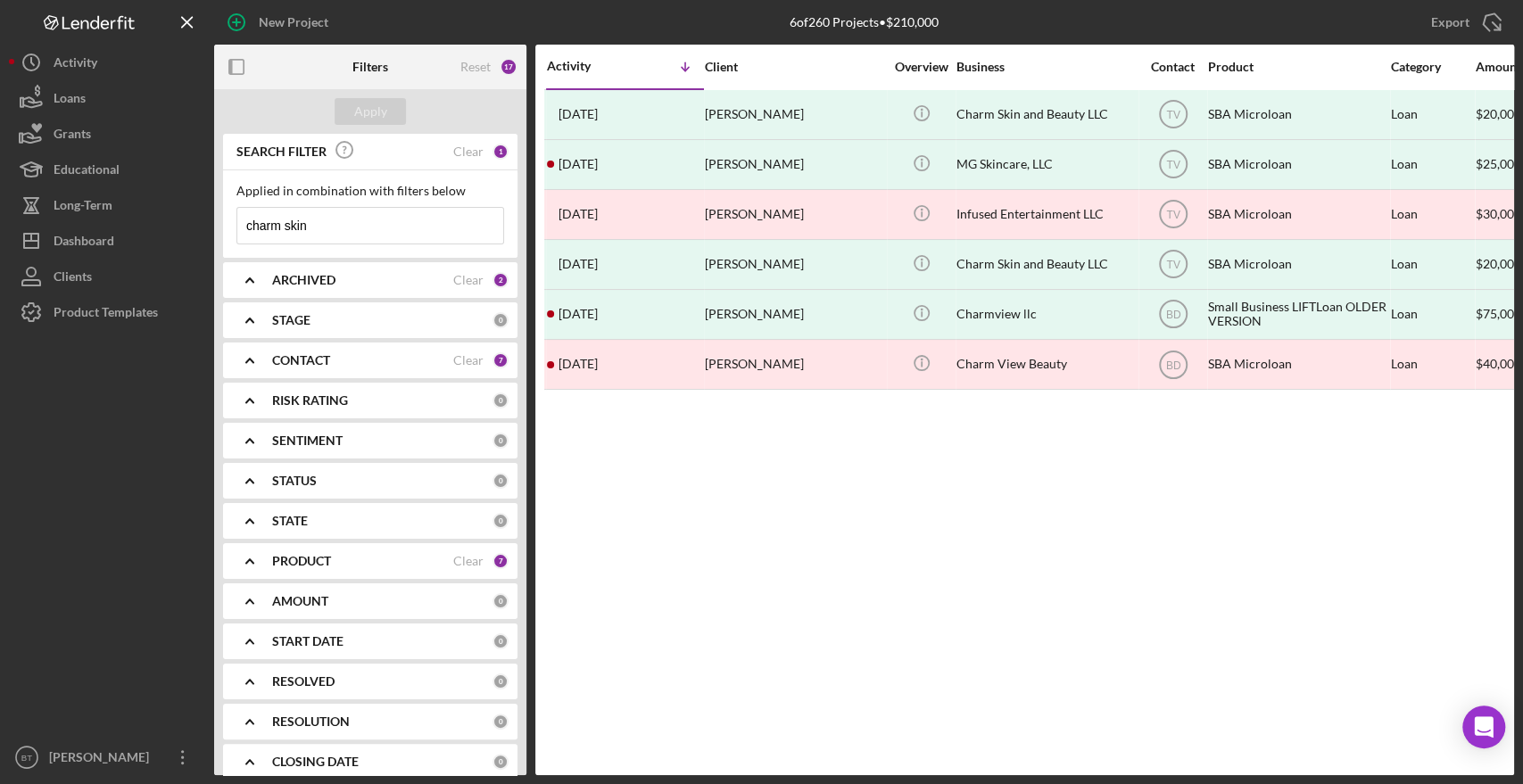
click at [330, 219] on input "charm skin" at bounding box center [370, 225] width 266 height 35
drag, startPoint x: 331, startPoint y: 227, endPoint x: 186, endPoint y: 222, distance: 145.1
click at [186, 222] on div "New Project 6 of 260 Projects • $210,000 charm skin Export Icon/Export Filters …" at bounding box center [761, 388] width 1505 height 775
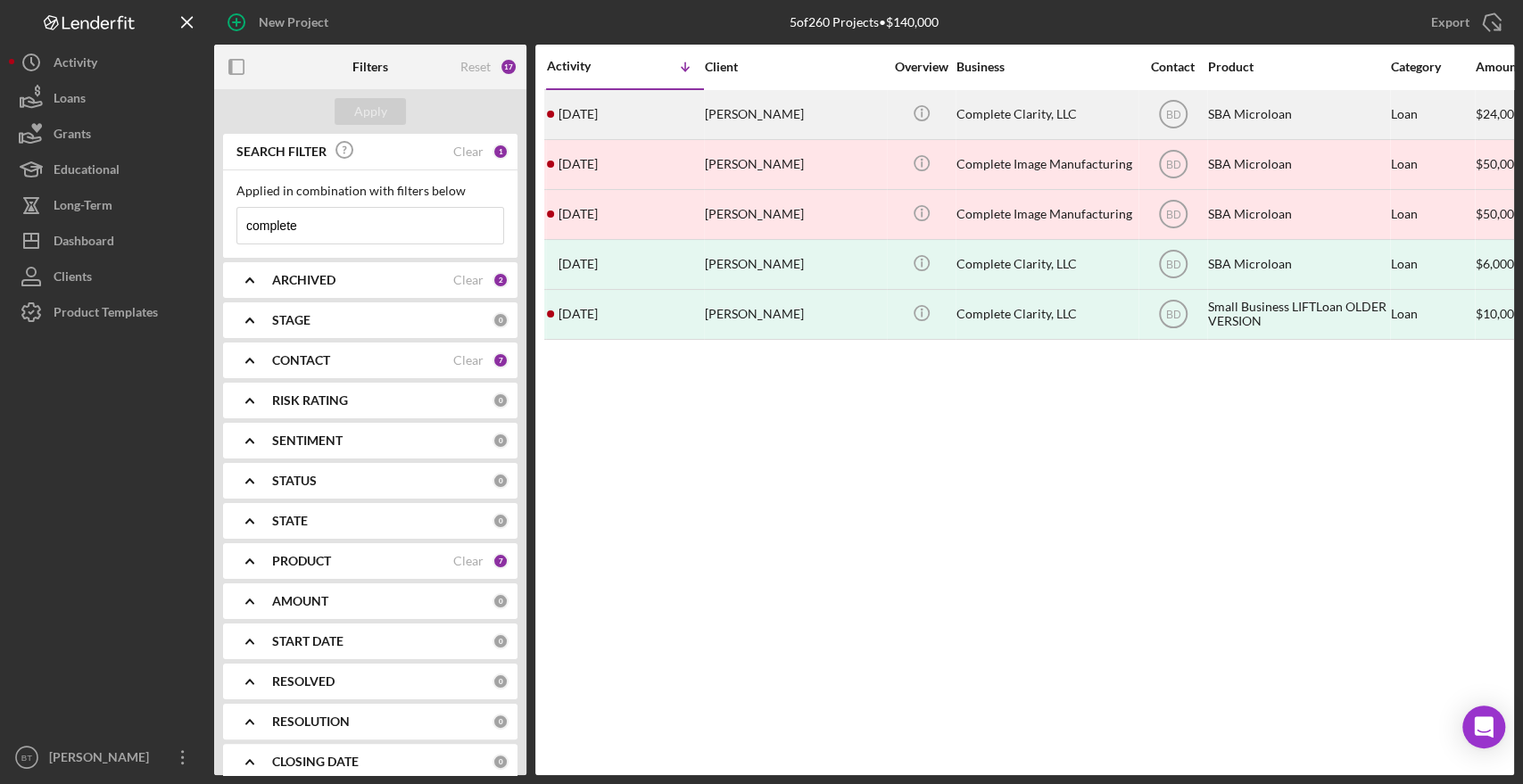
type input "complete"
click at [642, 124] on div "[DATE] [PERSON_NAME]" at bounding box center [624, 114] width 156 height 47
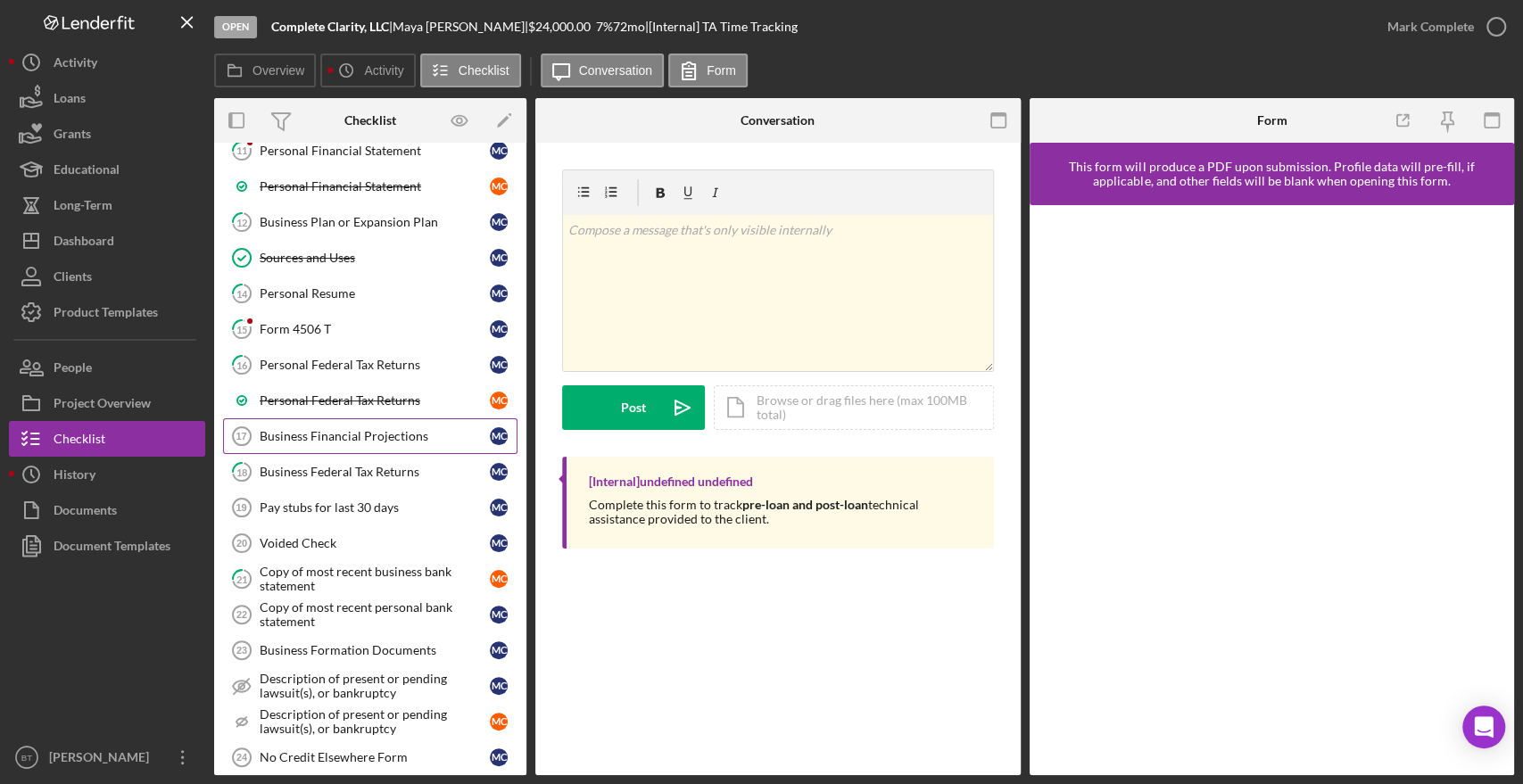
scroll to position [928, 0]
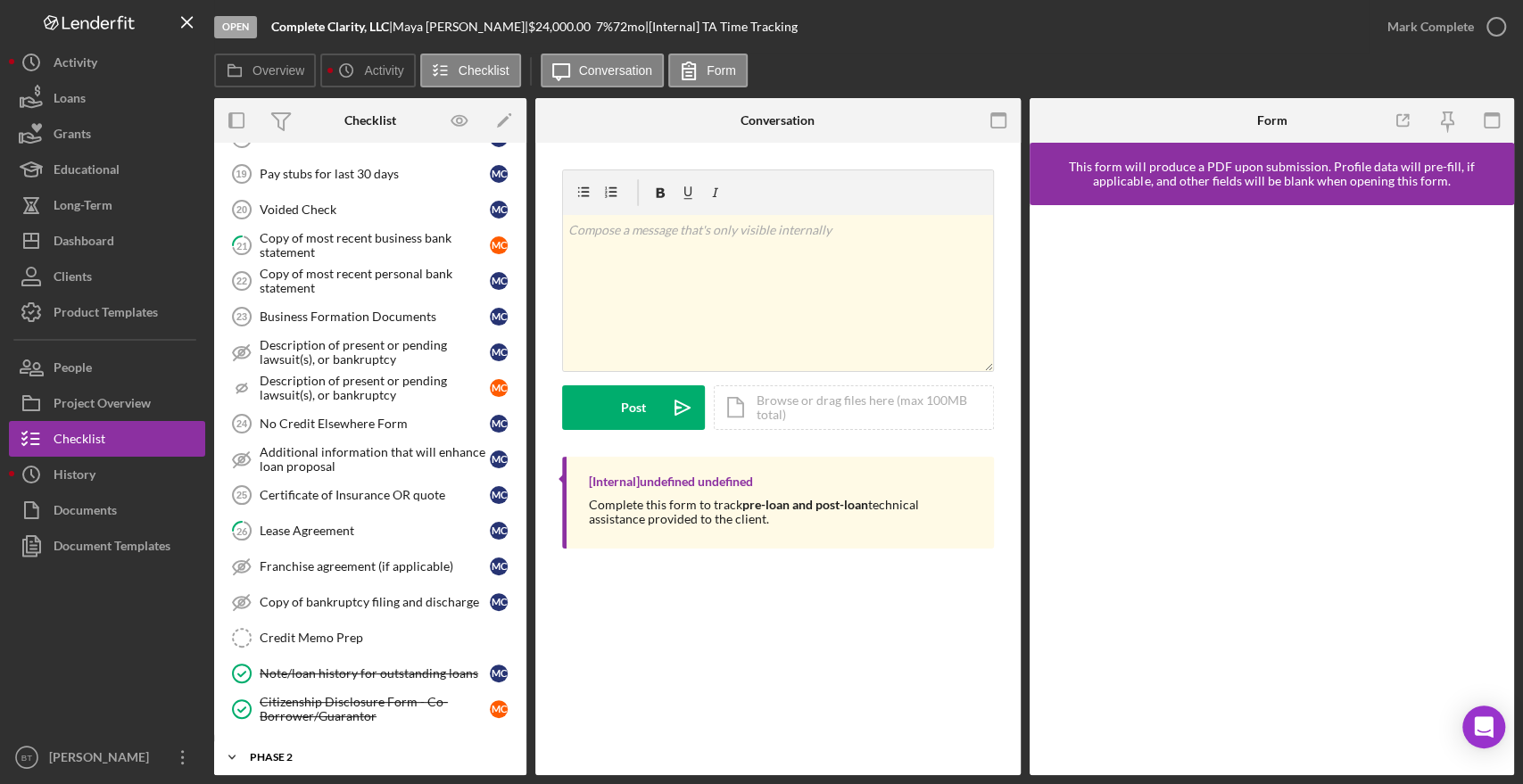
click at [308, 752] on div "Phase 2" at bounding box center [377, 757] width 255 height 11
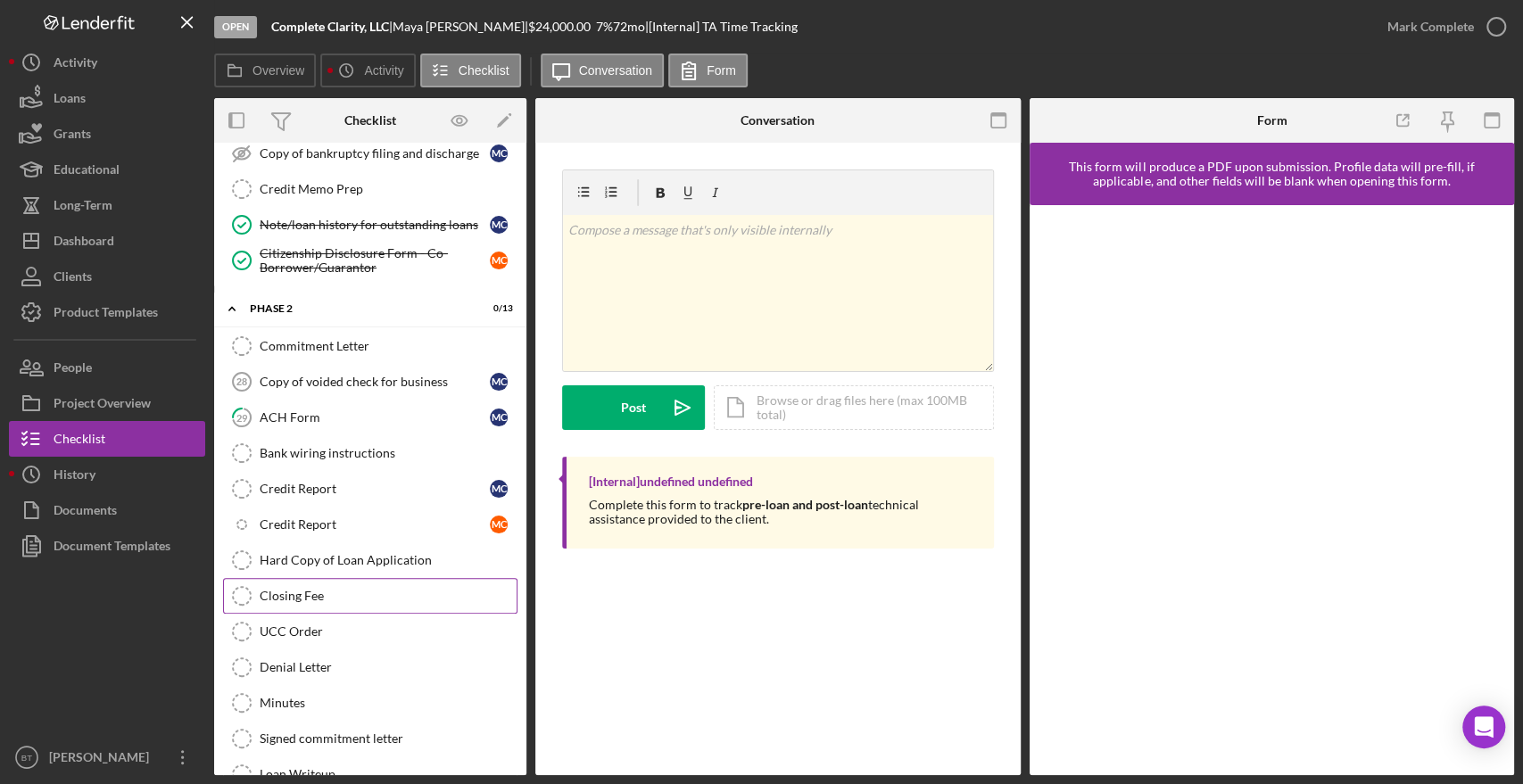
scroll to position [1399, 0]
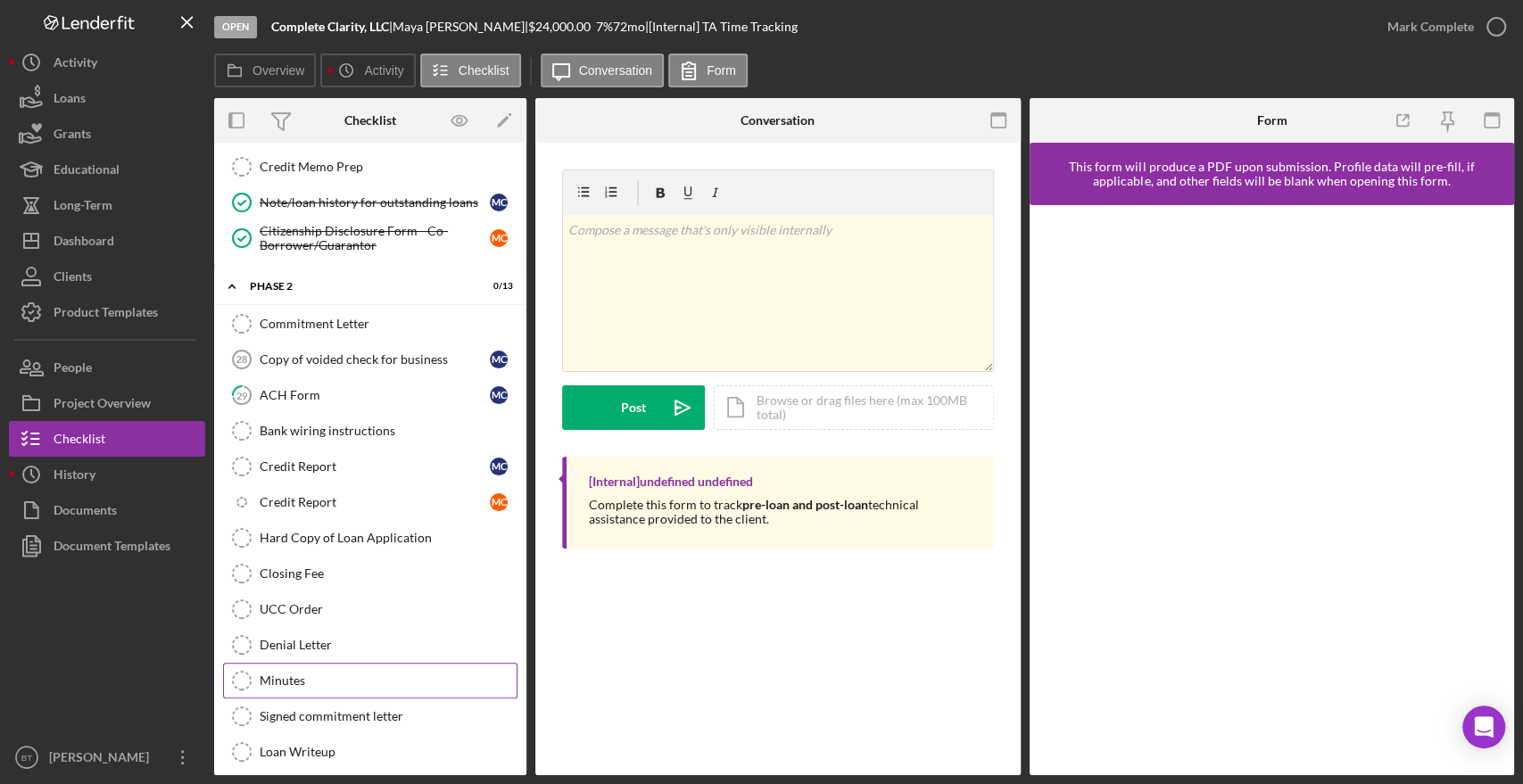
click at [304, 674] on div "Minutes" at bounding box center [388, 681] width 257 height 14
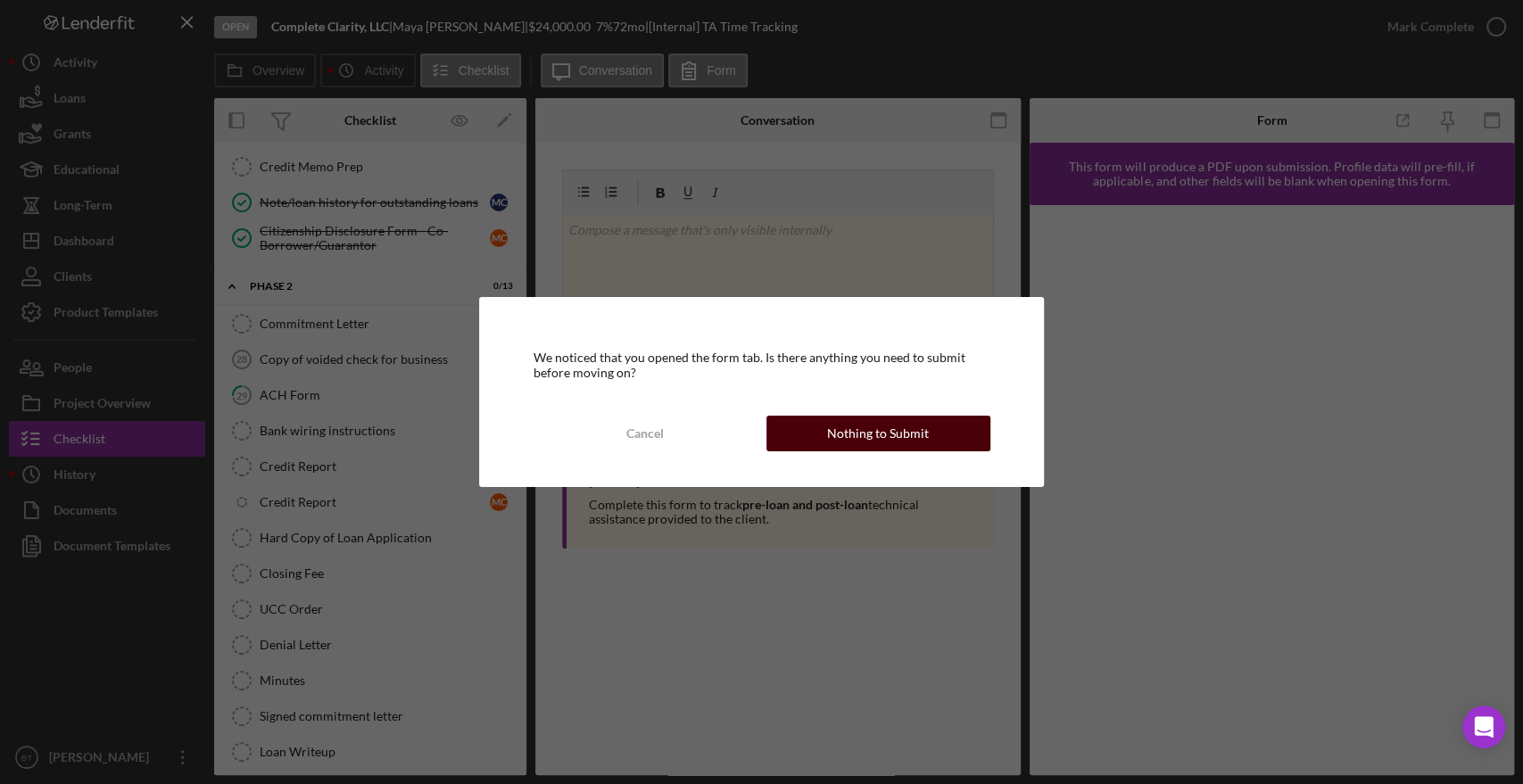
click at [809, 432] on button "Nothing to Submit" at bounding box center [878, 433] width 224 height 35
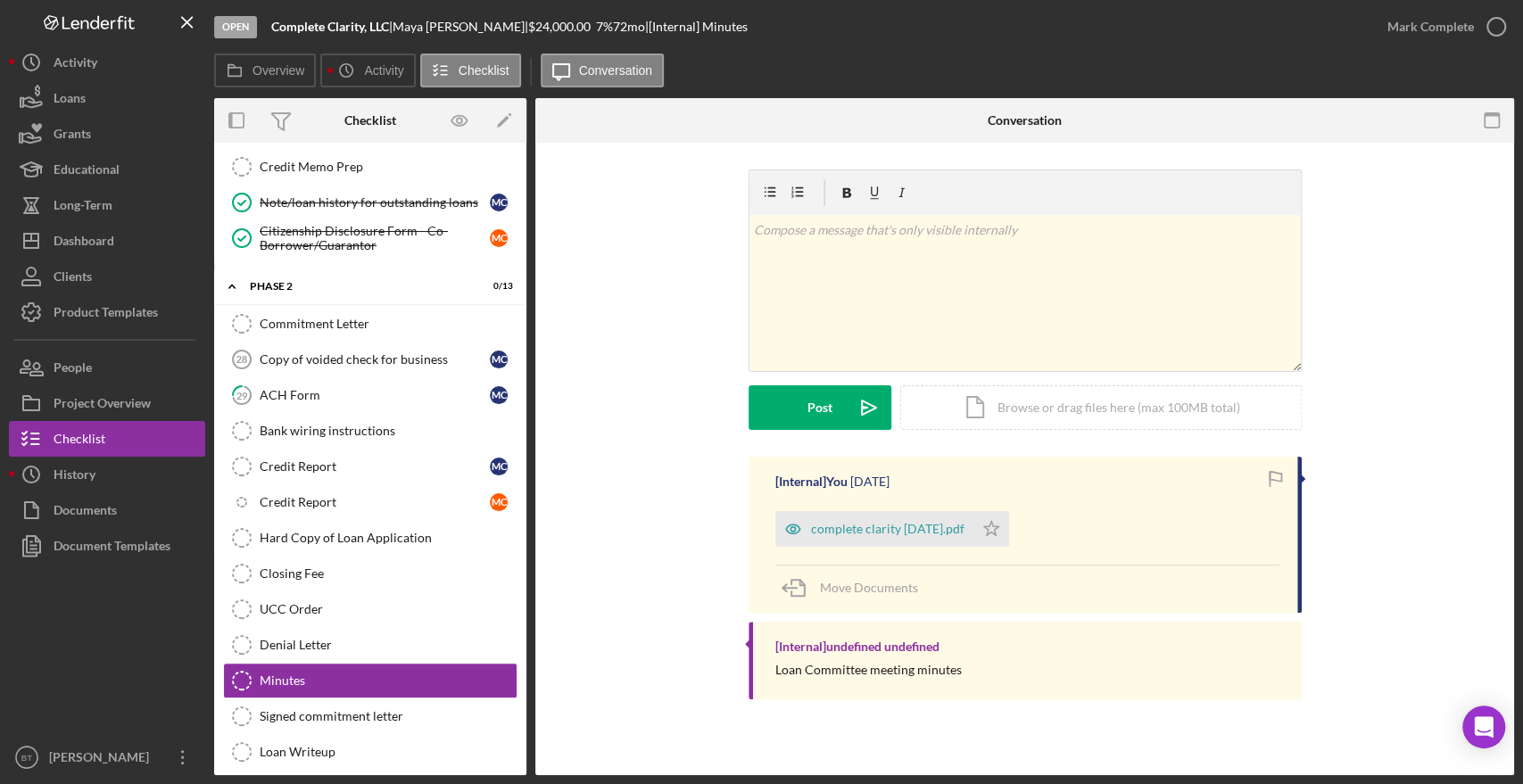
scroll to position [1399, 0]
click at [840, 541] on div "complete clarity [DATE].pdf" at bounding box center [874, 528] width 198 height 35
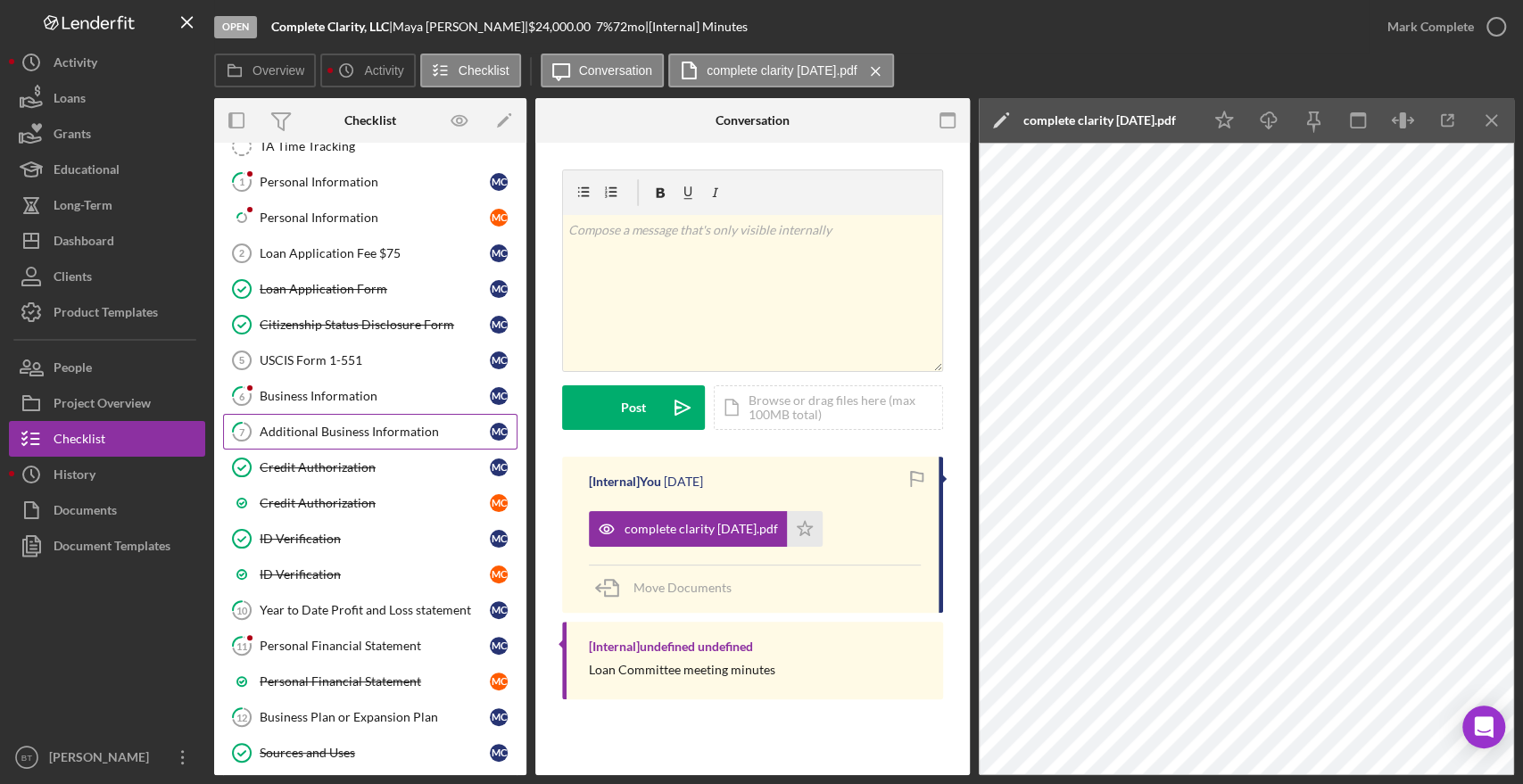
scroll to position [0, 0]
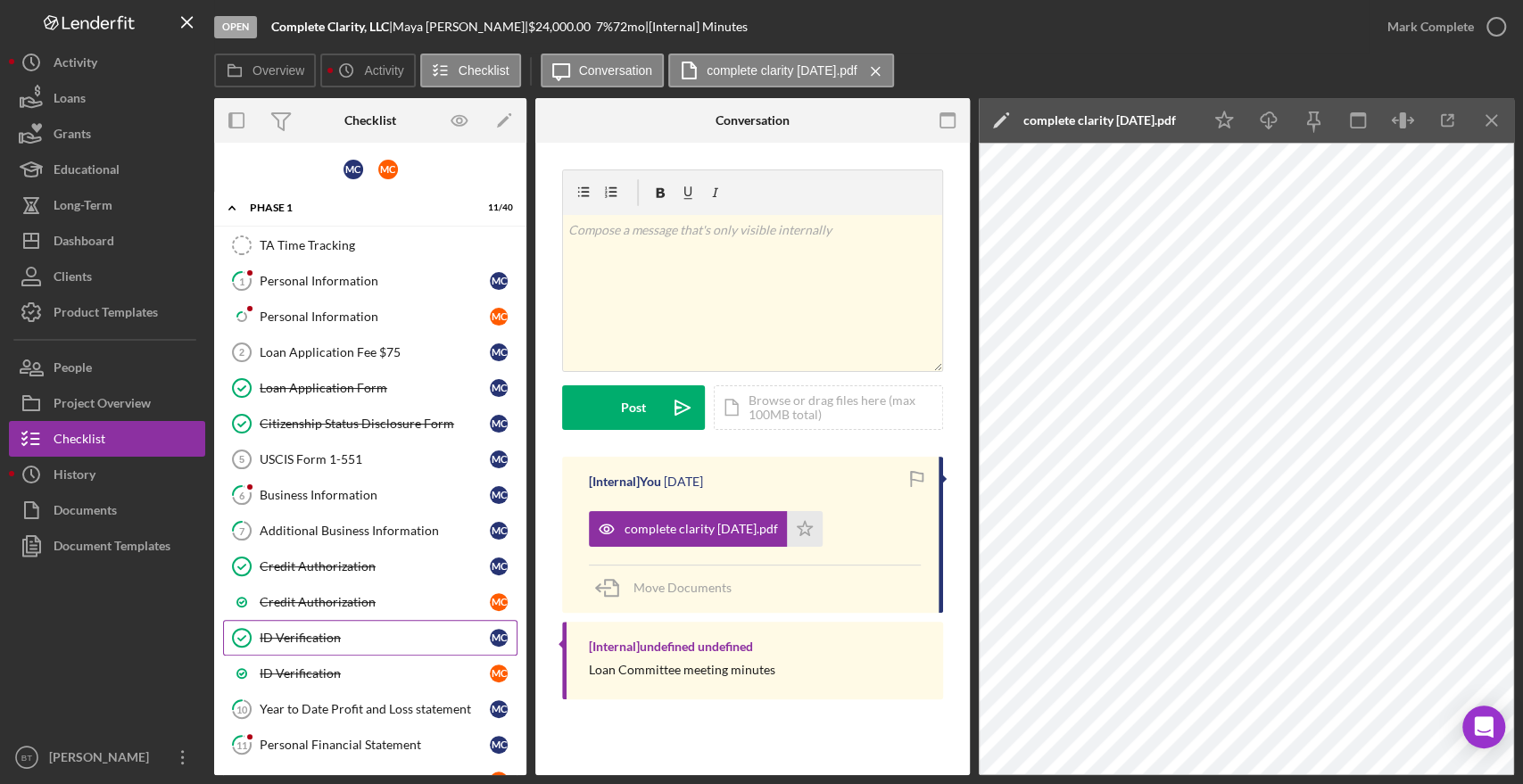
click at [313, 631] on div "ID Verification" at bounding box center [374, 638] width 230 height 14
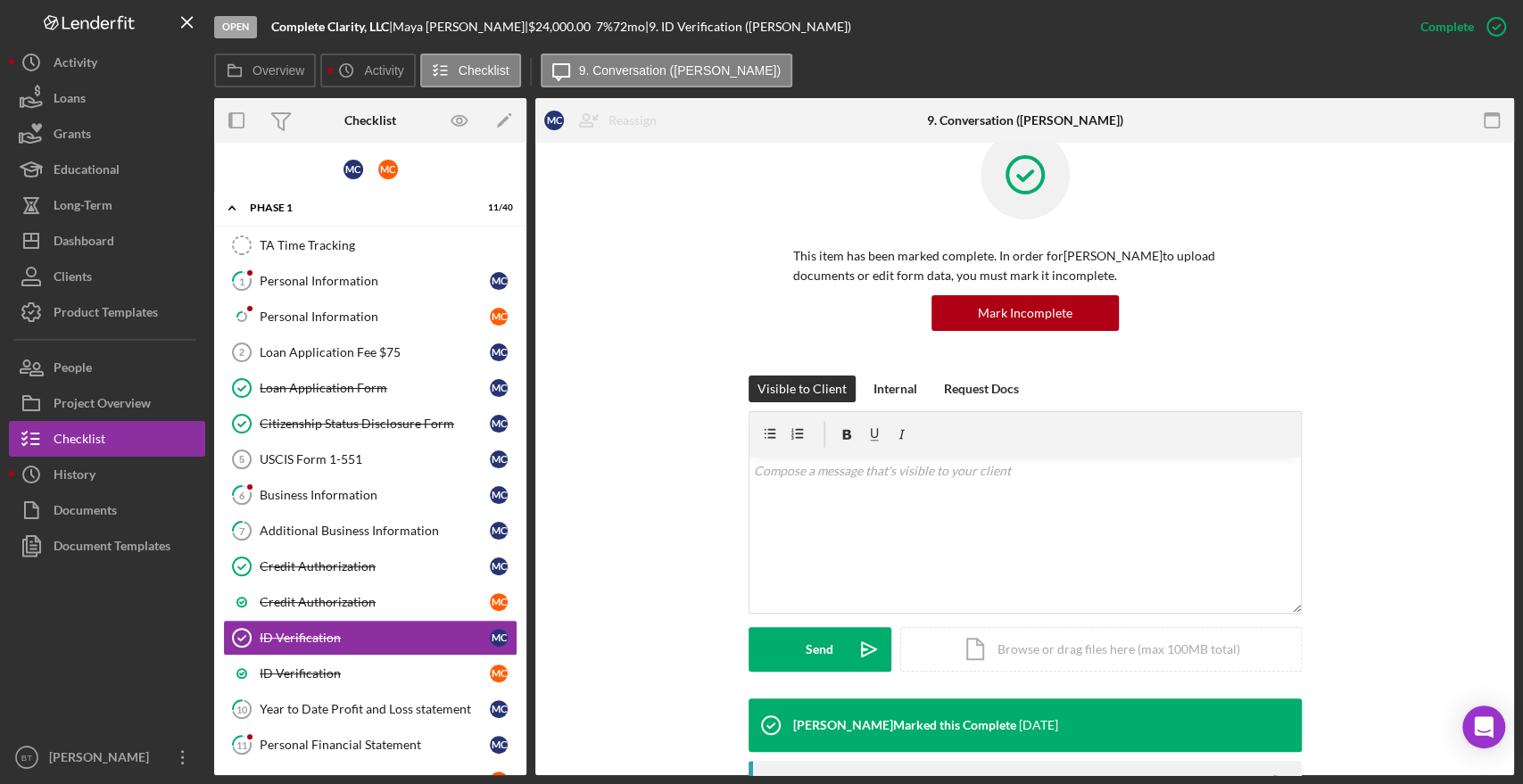
scroll to position [297, 0]
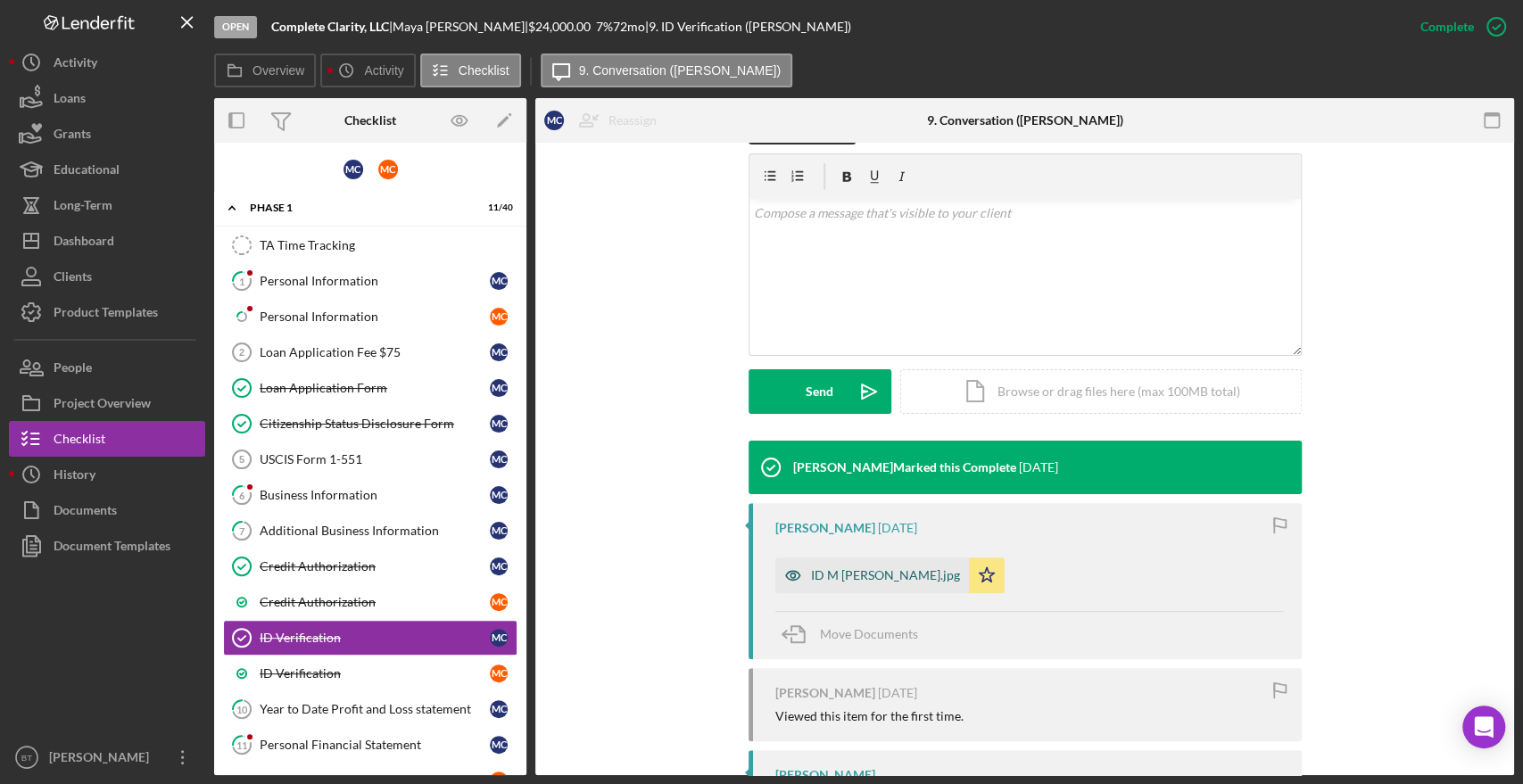
click at [834, 570] on div "ID M [PERSON_NAME].jpg" at bounding box center [885, 575] width 149 height 14
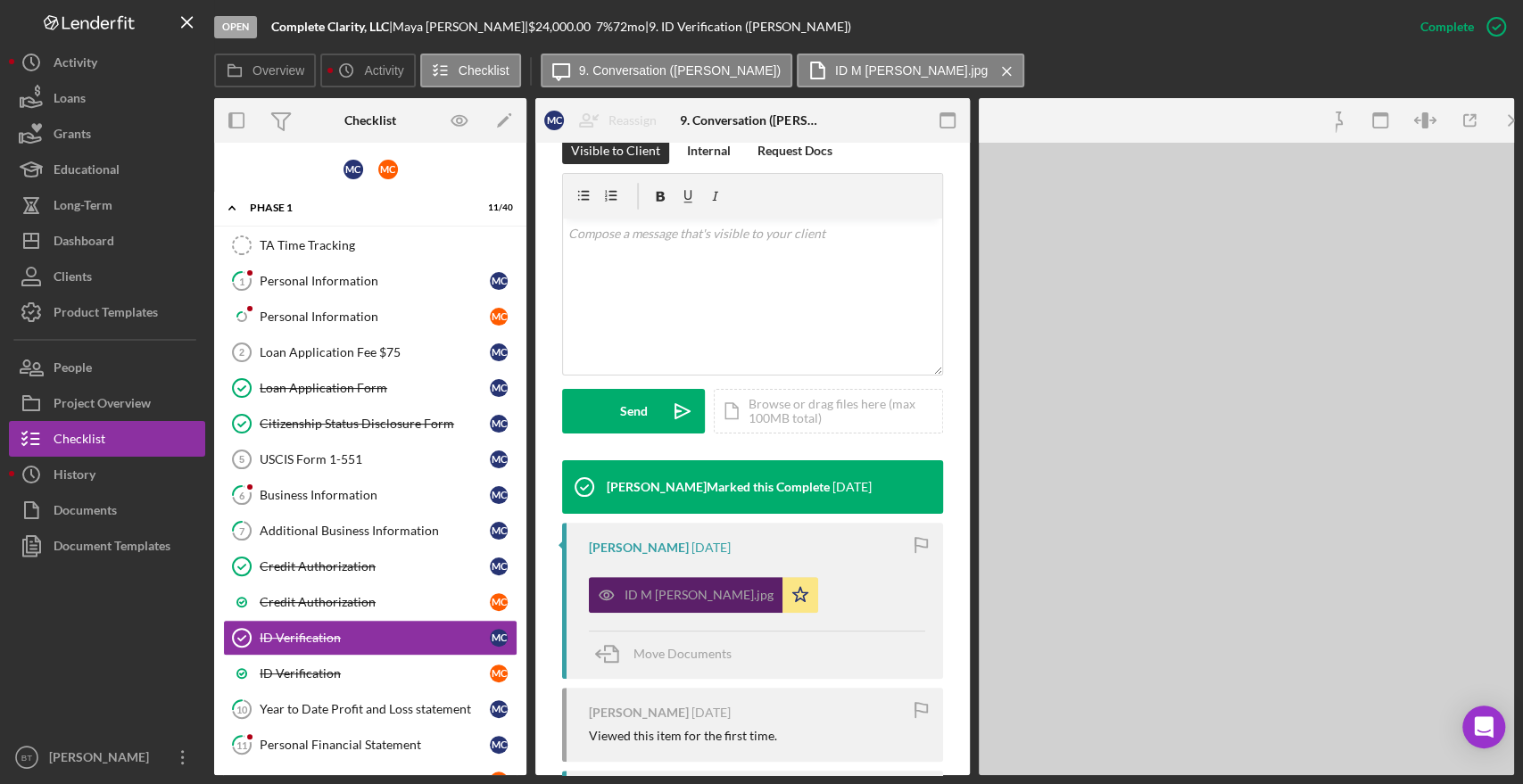
scroll to position [317, 0]
